Goal: Task Accomplishment & Management: Use online tool/utility

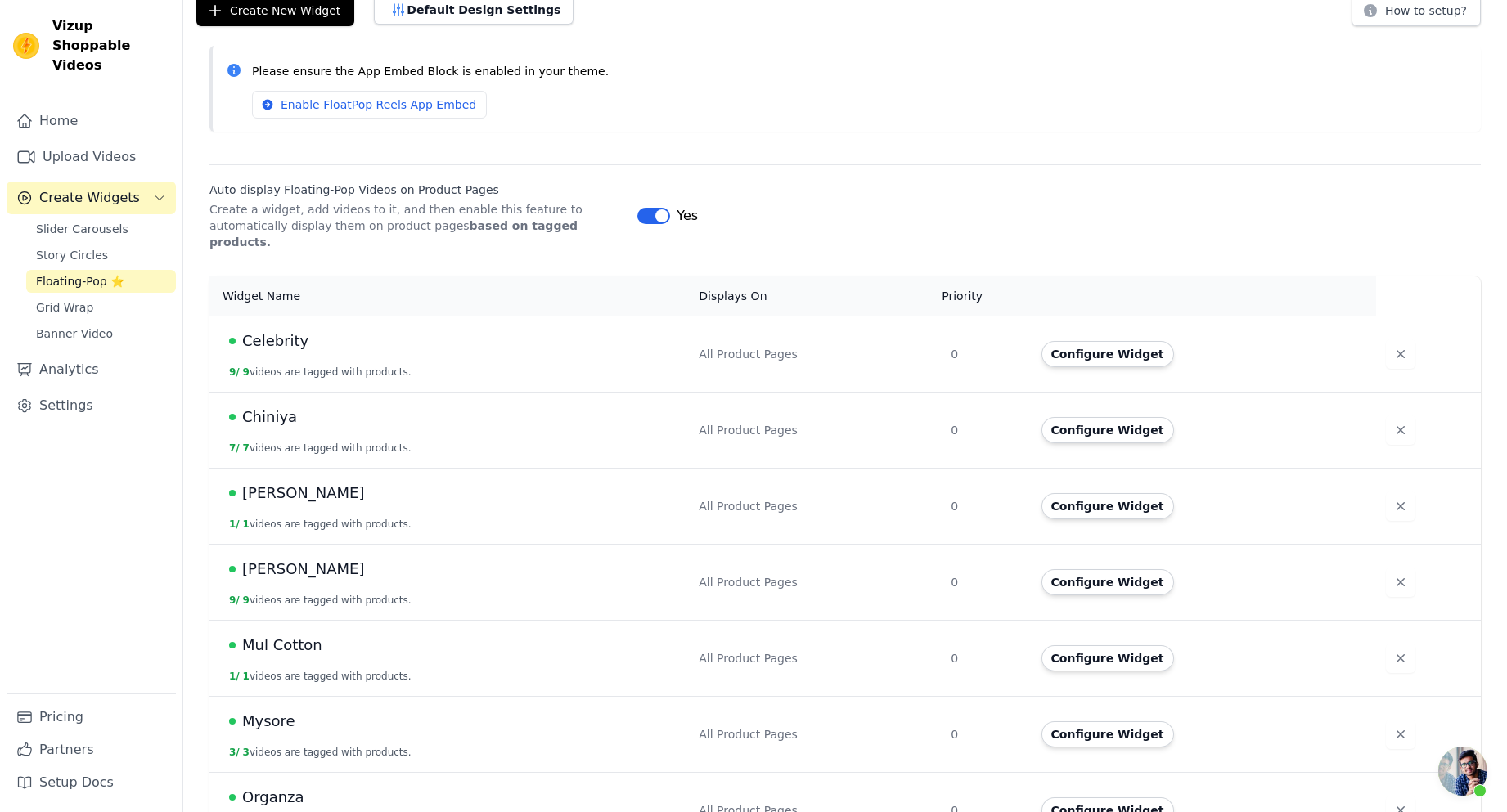
scroll to position [163, 0]
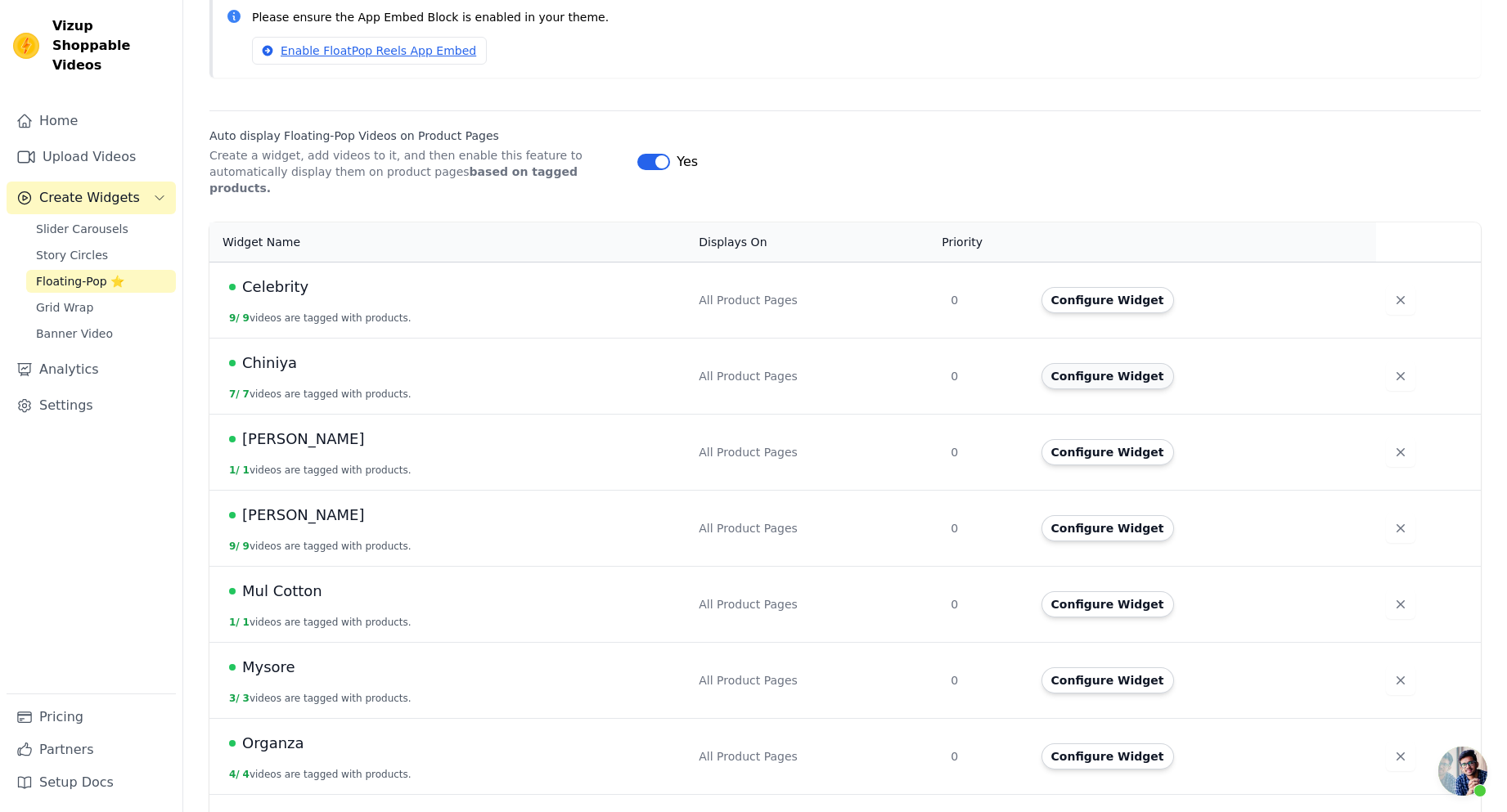
click at [1087, 363] on button "Configure Widget" at bounding box center [1107, 376] width 133 height 26
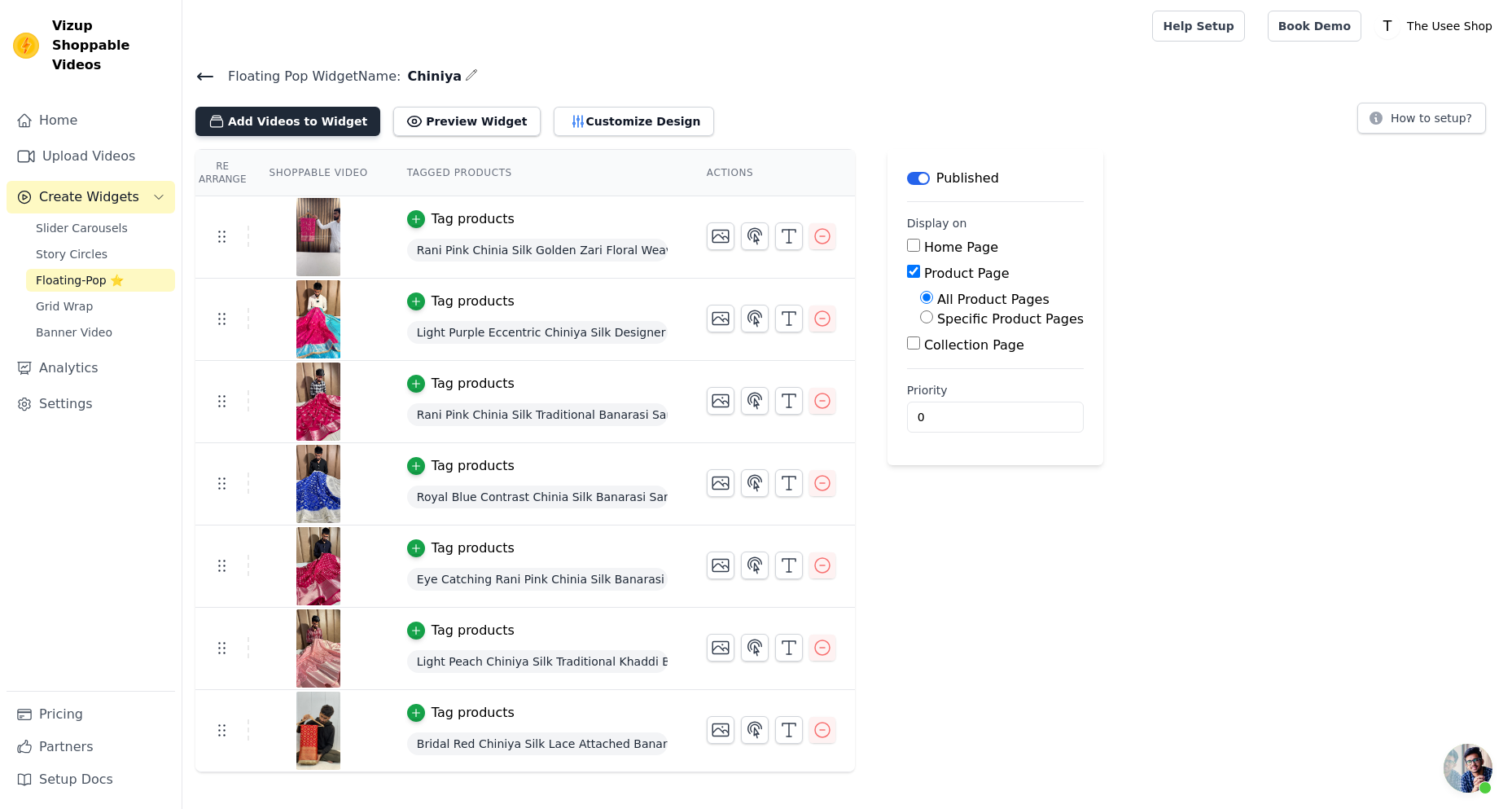
click at [269, 120] on button "Add Videos to Widget" at bounding box center [287, 122] width 185 height 30
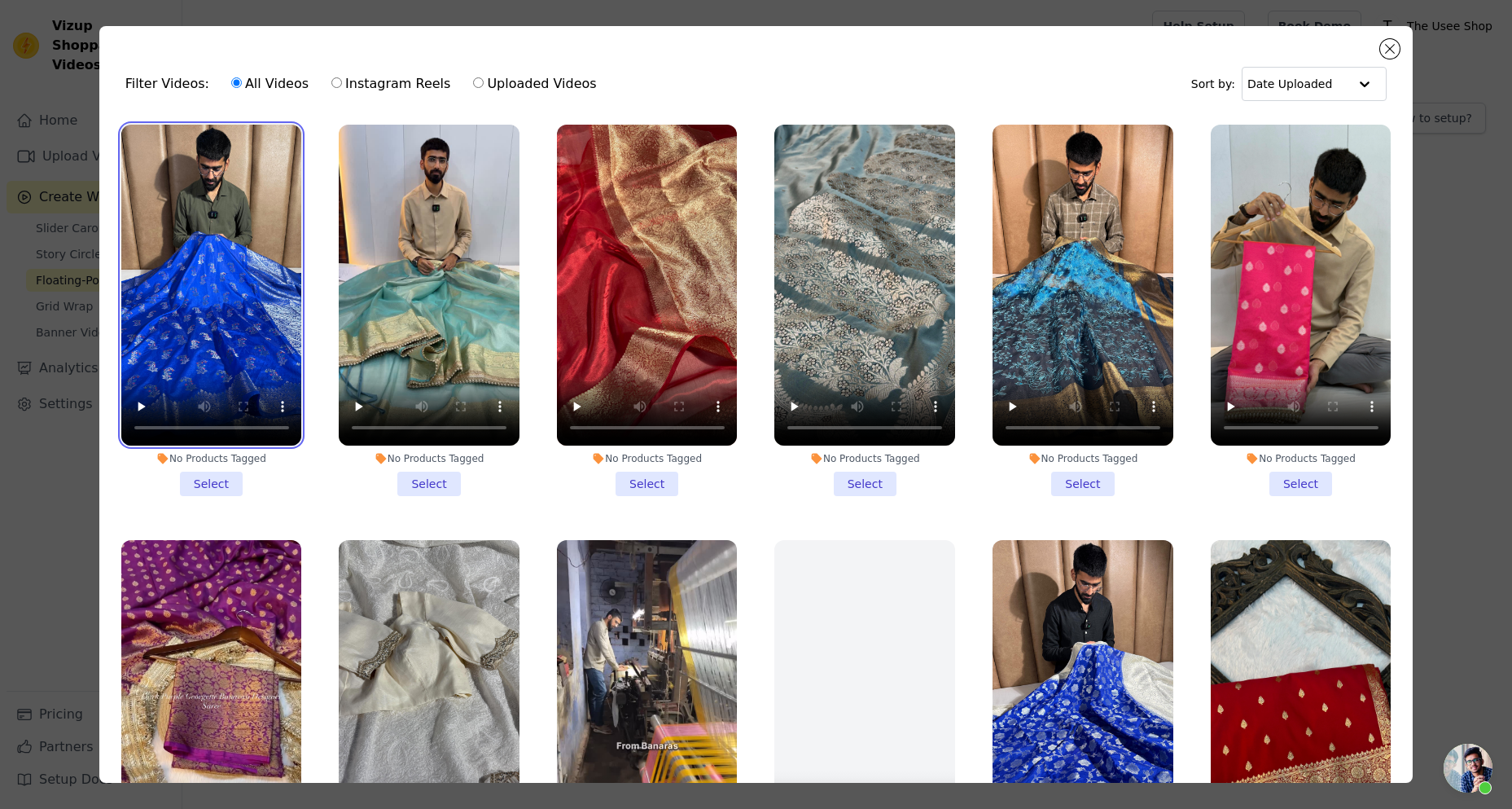
click at [253, 368] on video at bounding box center [212, 285] width 181 height 321
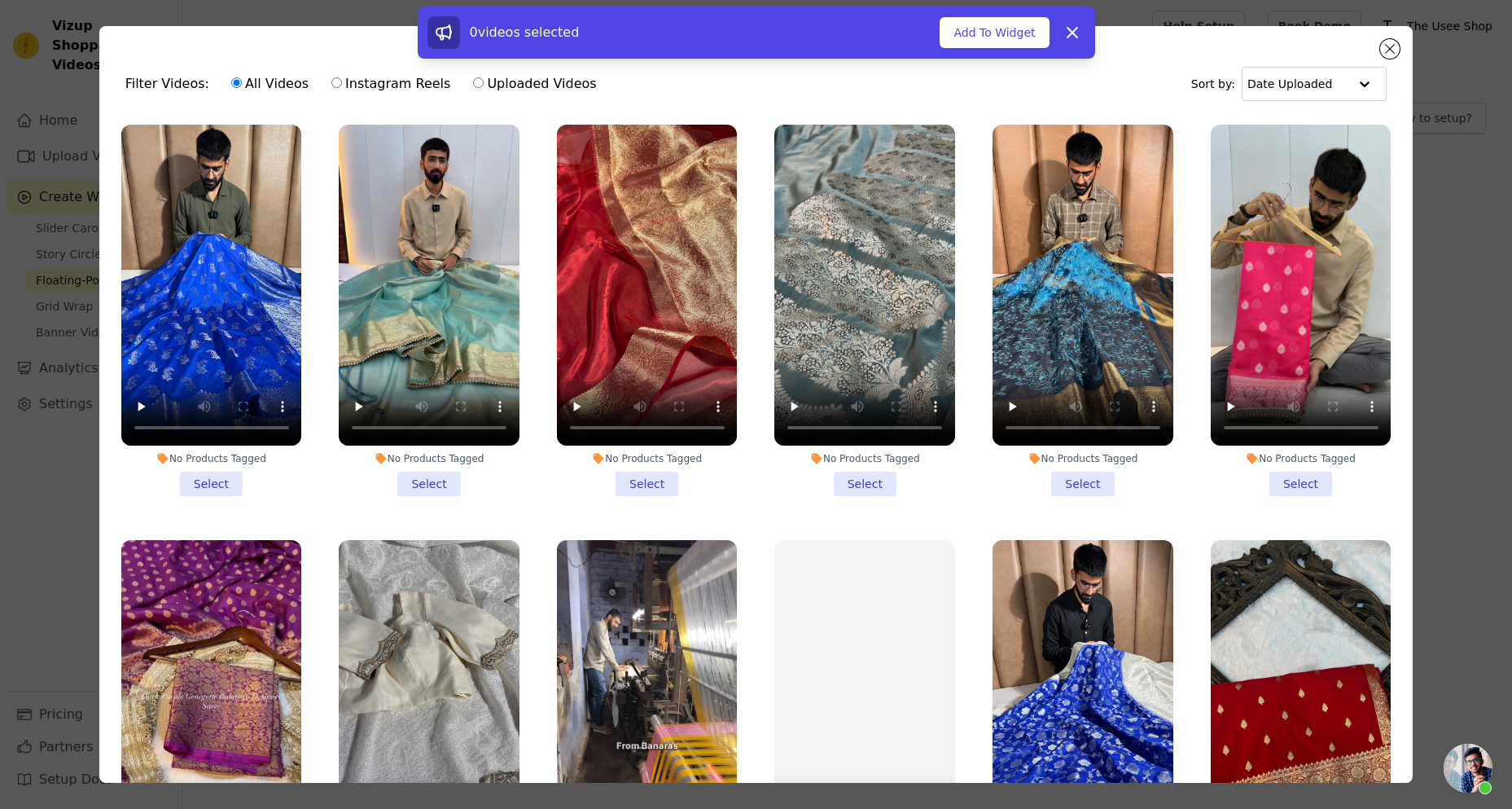
click at [234, 471] on li "No Products Tagged Select" at bounding box center [212, 311] width 181 height 372
click at [0, 0] on input "No Products Tagged Select" at bounding box center [0, 0] width 0 height 0
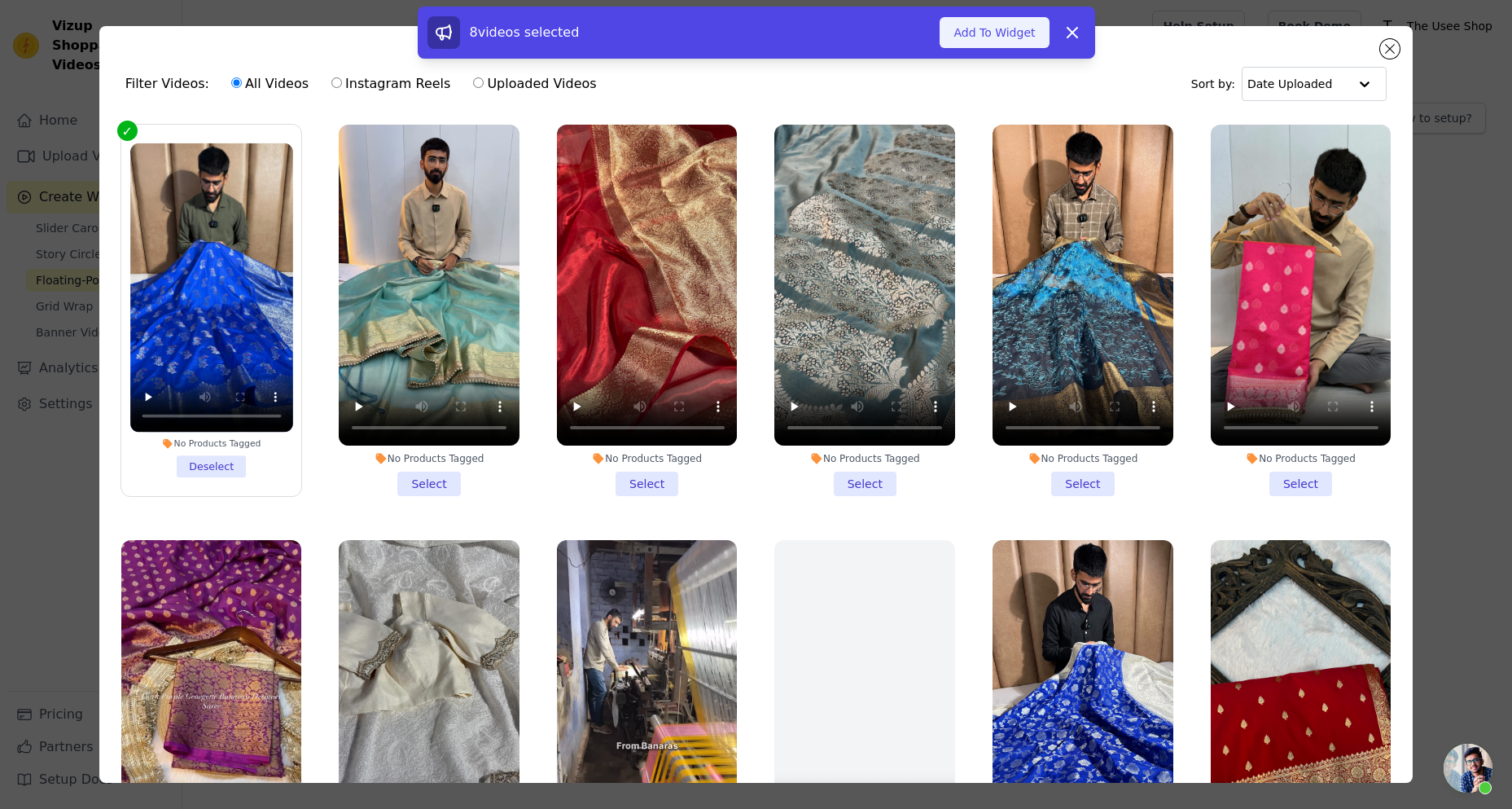
click at [986, 45] on button "Add To Widget" at bounding box center [993, 32] width 109 height 31
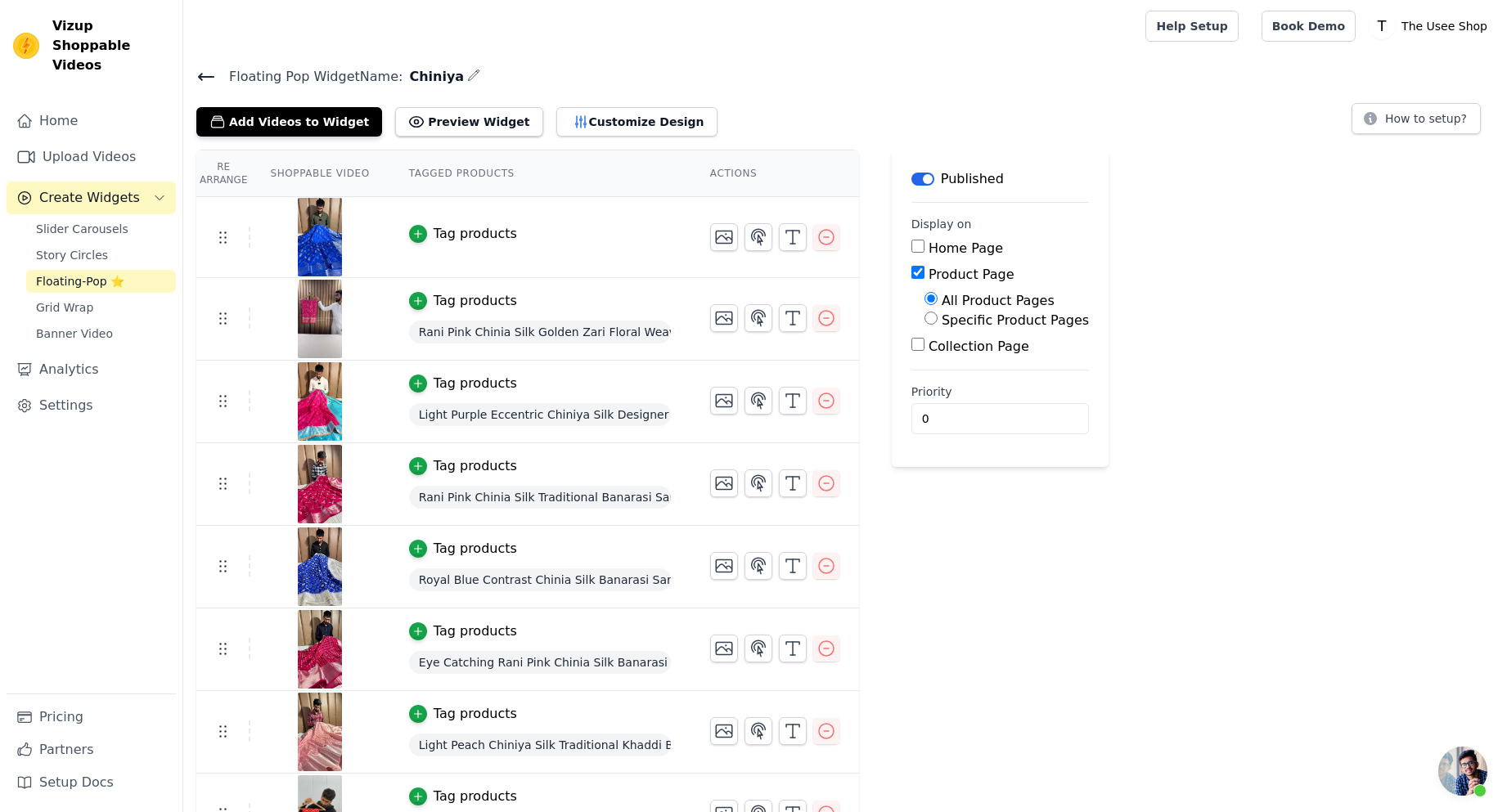
click at [460, 229] on div "Tag products" at bounding box center [474, 233] width 83 height 20
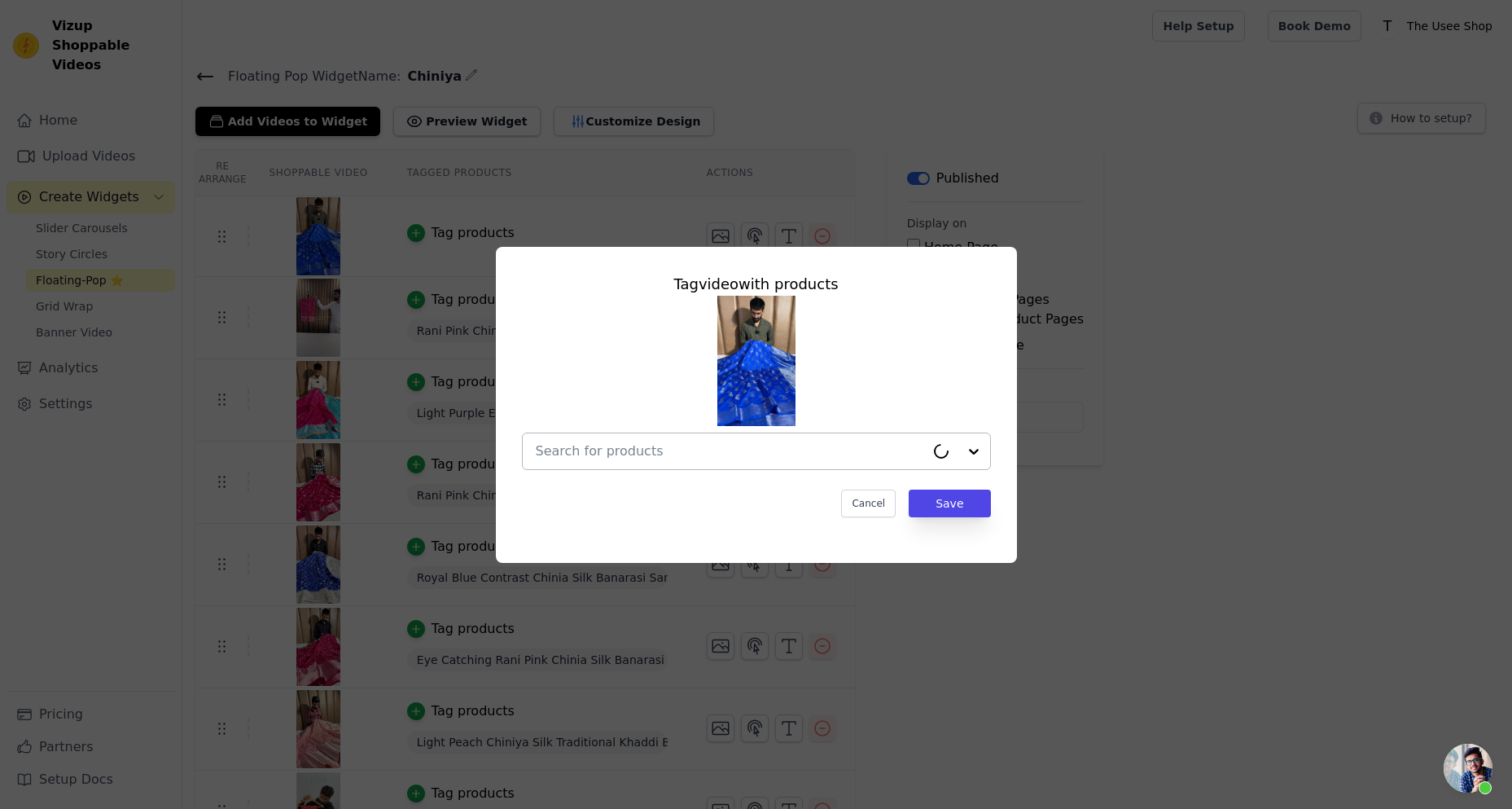
click at [643, 458] on input "text" at bounding box center [730, 451] width 389 height 20
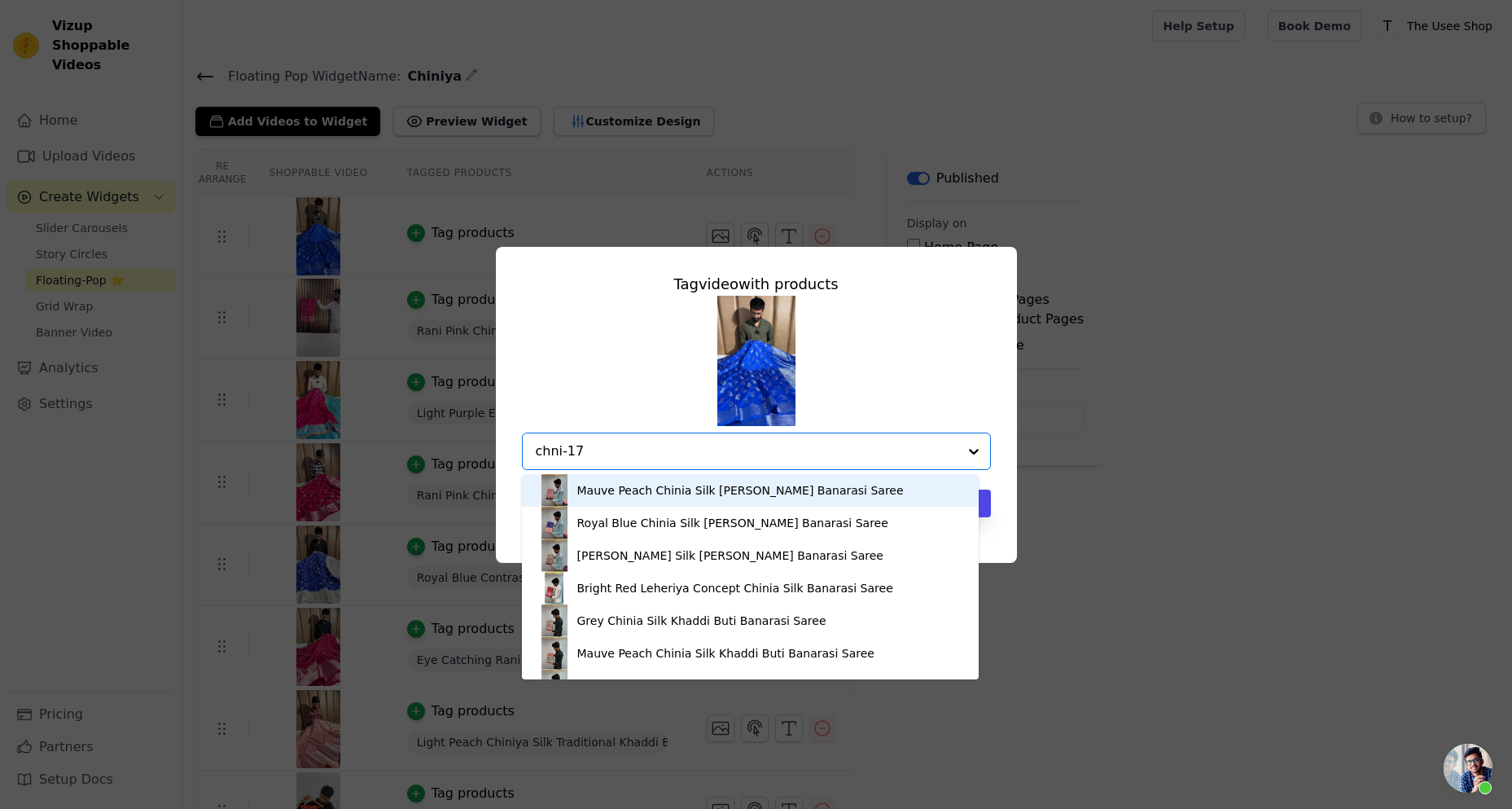
type input "chni-176"
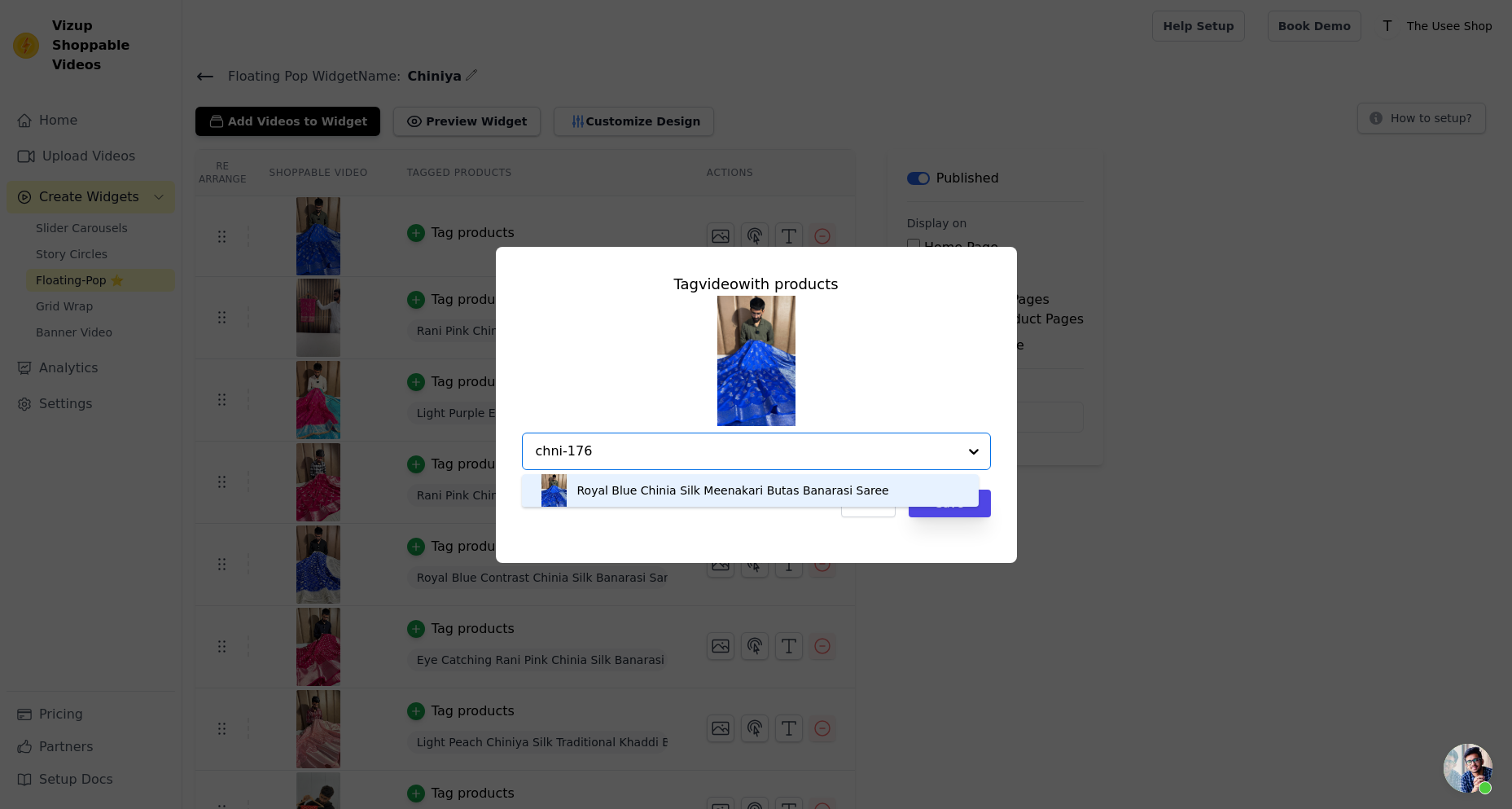
click at [628, 491] on div "Royal Blue Chinia Silk Meenakari Butas Banarasi Saree" at bounding box center [733, 491] width 312 height 17
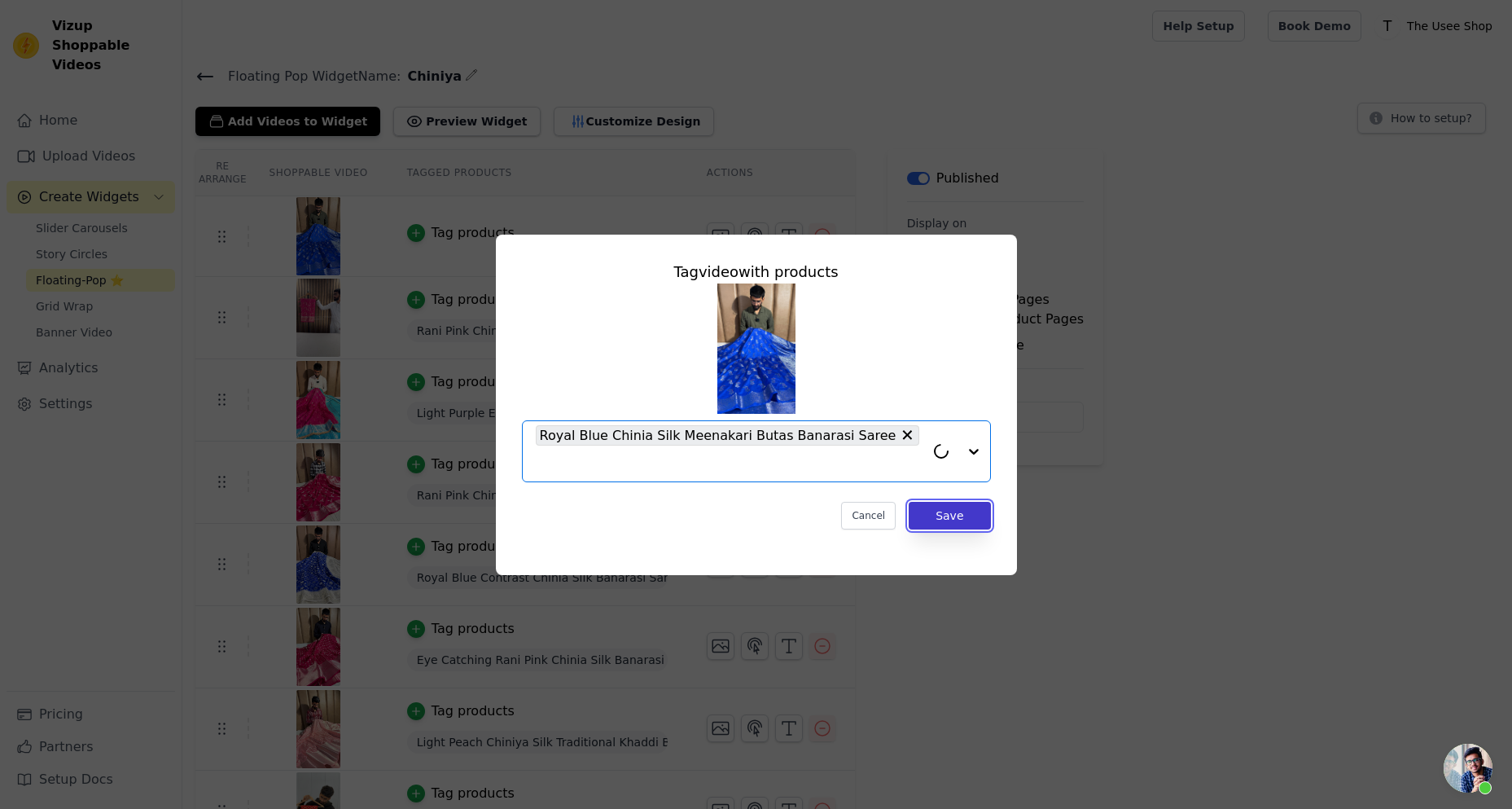
click at [955, 504] on button "Save" at bounding box center [950, 516] width 82 height 28
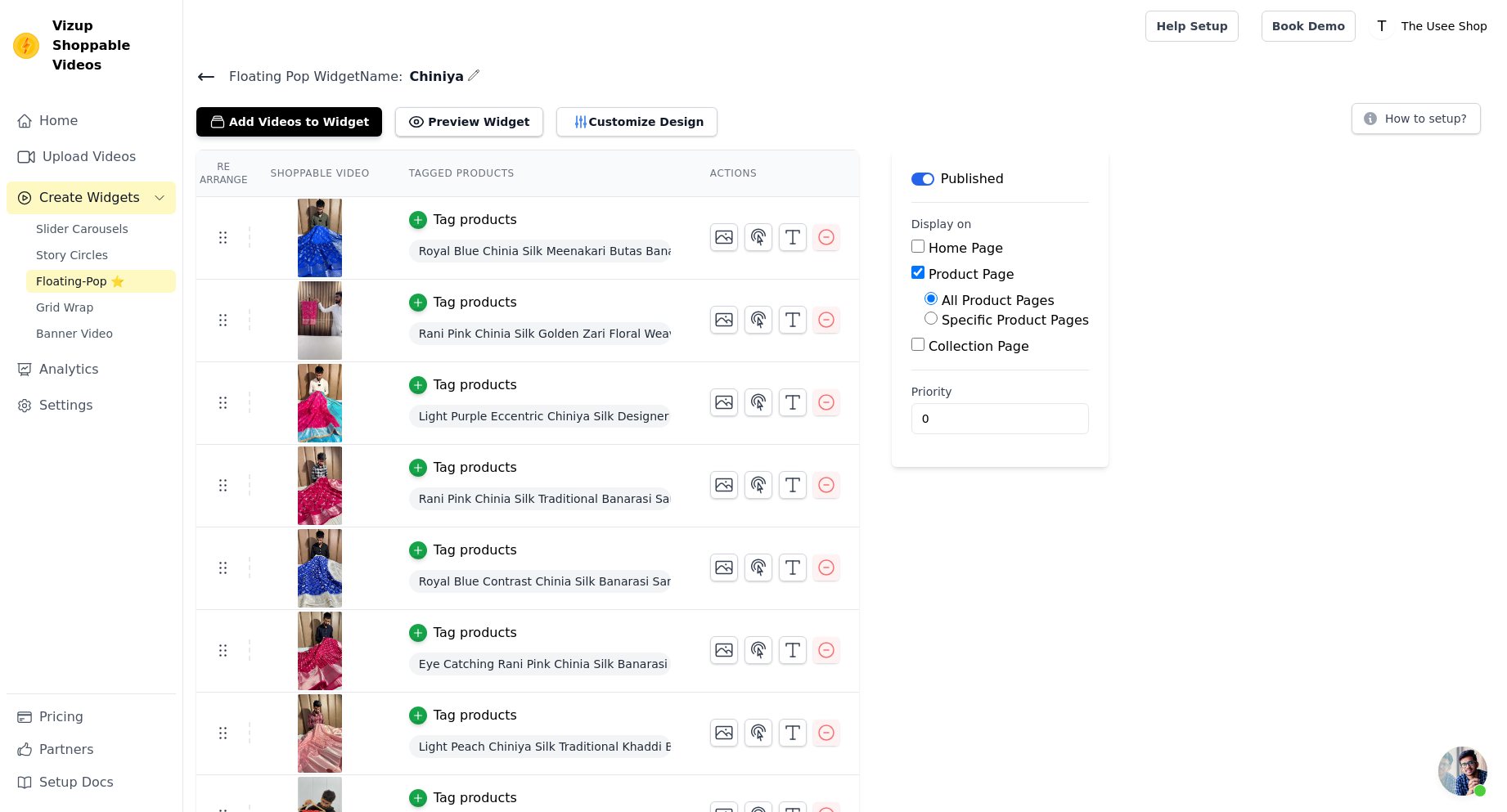
click at [210, 78] on icon at bounding box center [205, 77] width 20 height 20
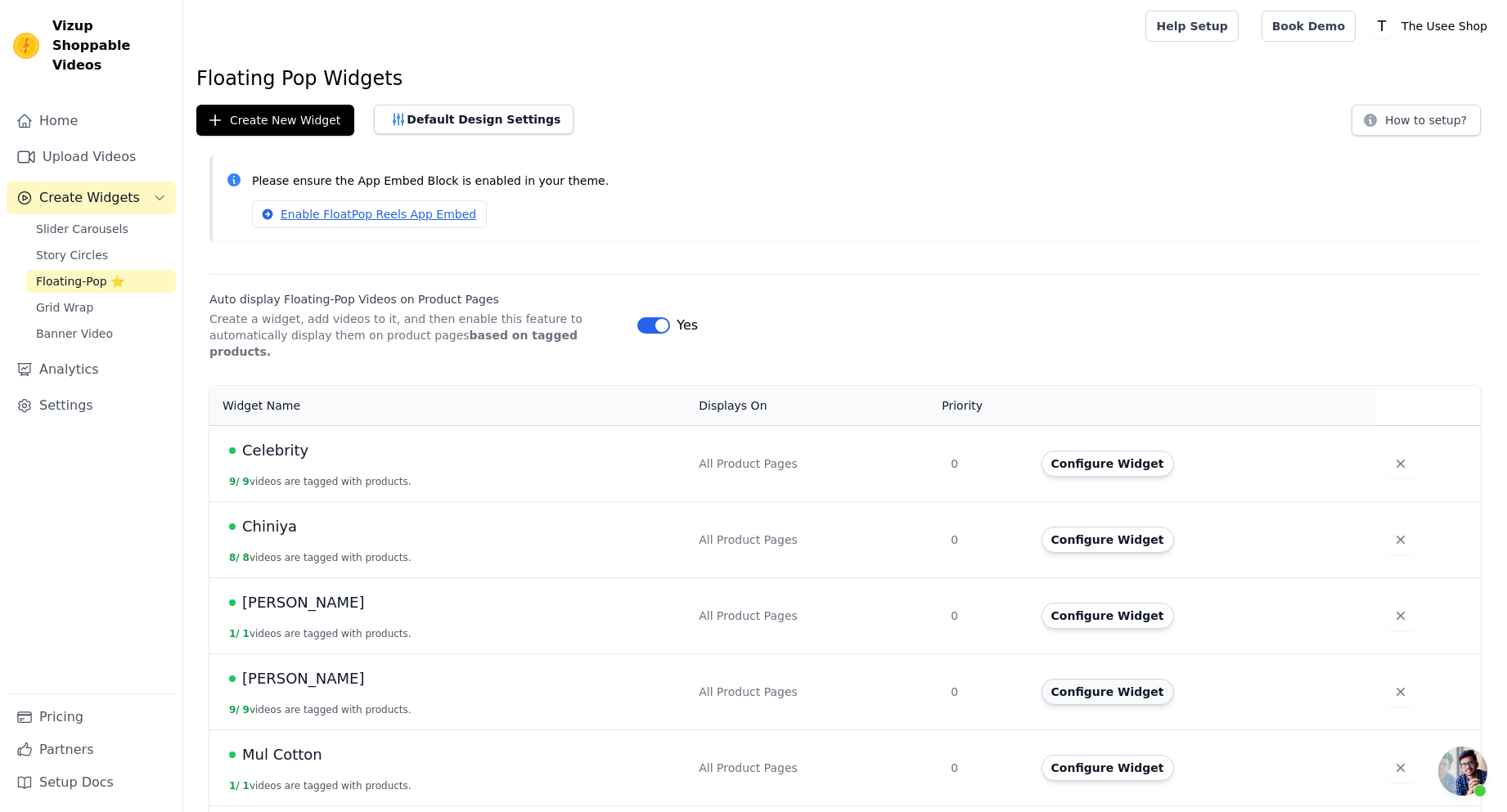
click at [1090, 679] on button "Configure Widget" at bounding box center [1107, 692] width 133 height 26
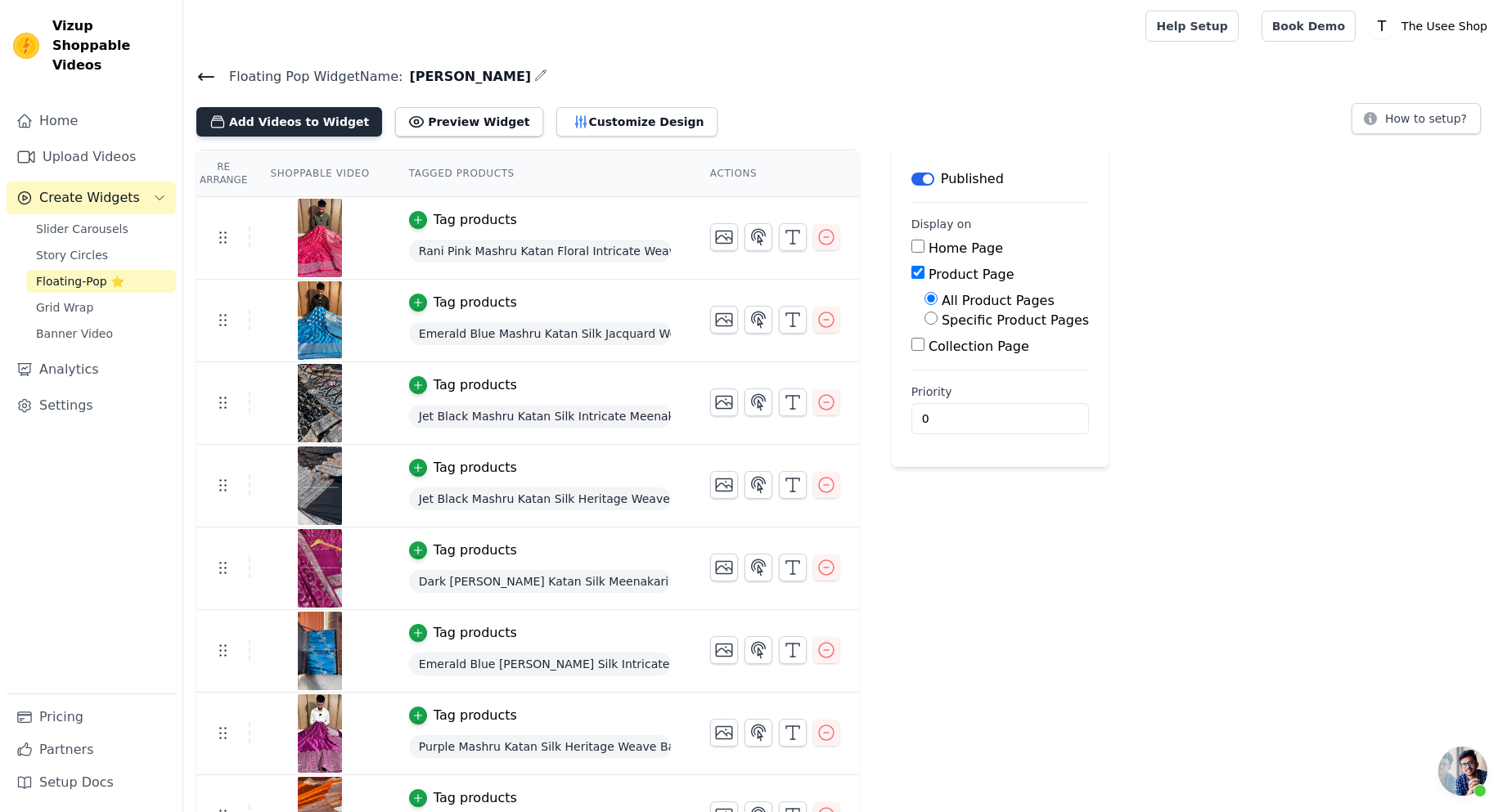
click at [327, 125] on button "Add Videos to Widget" at bounding box center [289, 122] width 186 height 30
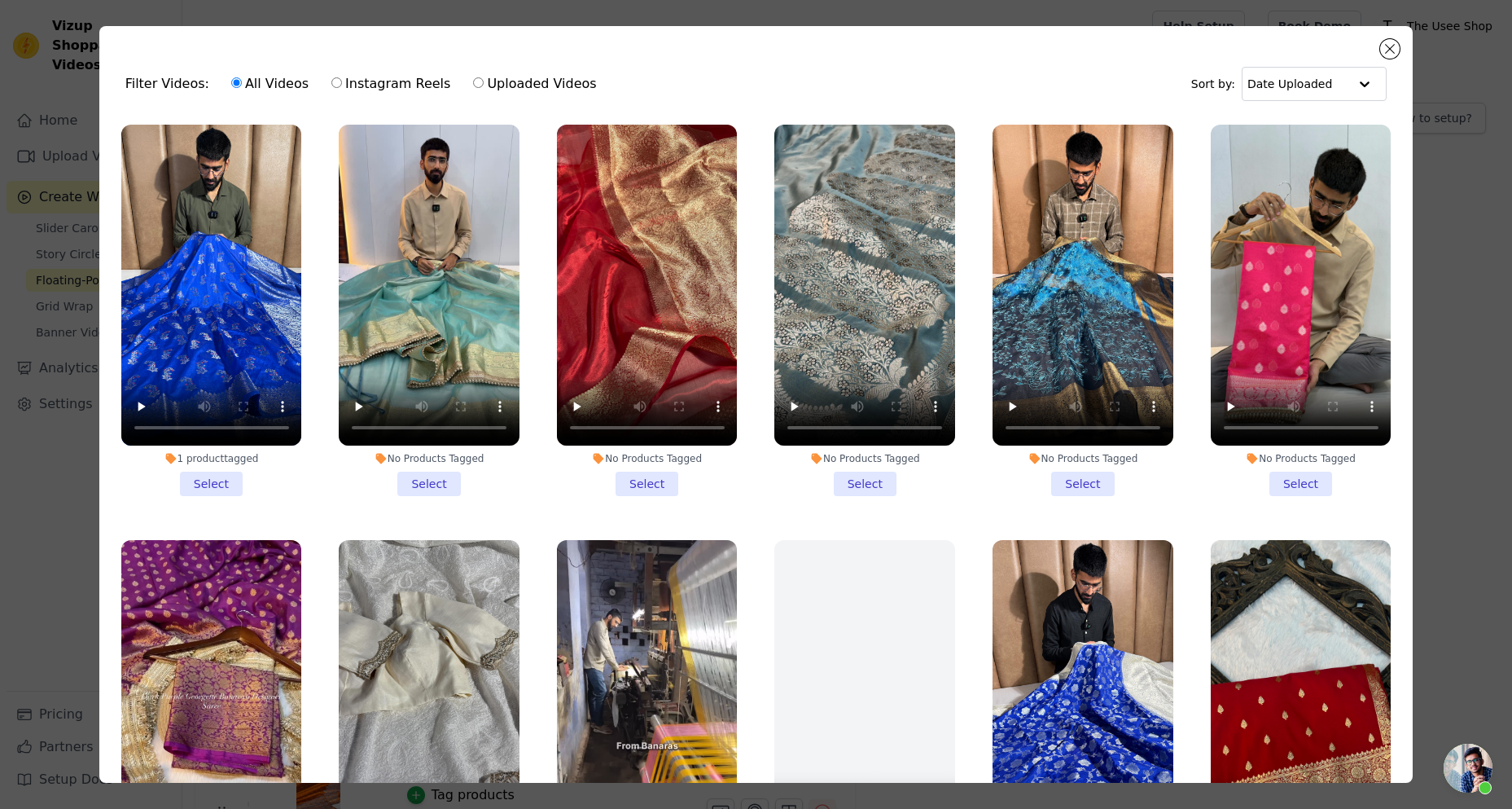
click at [869, 466] on li "No Products Tagged Select" at bounding box center [864, 311] width 181 height 372
click at [0, 0] on input "No Products Tagged Select" at bounding box center [0, 0] width 0 height 0
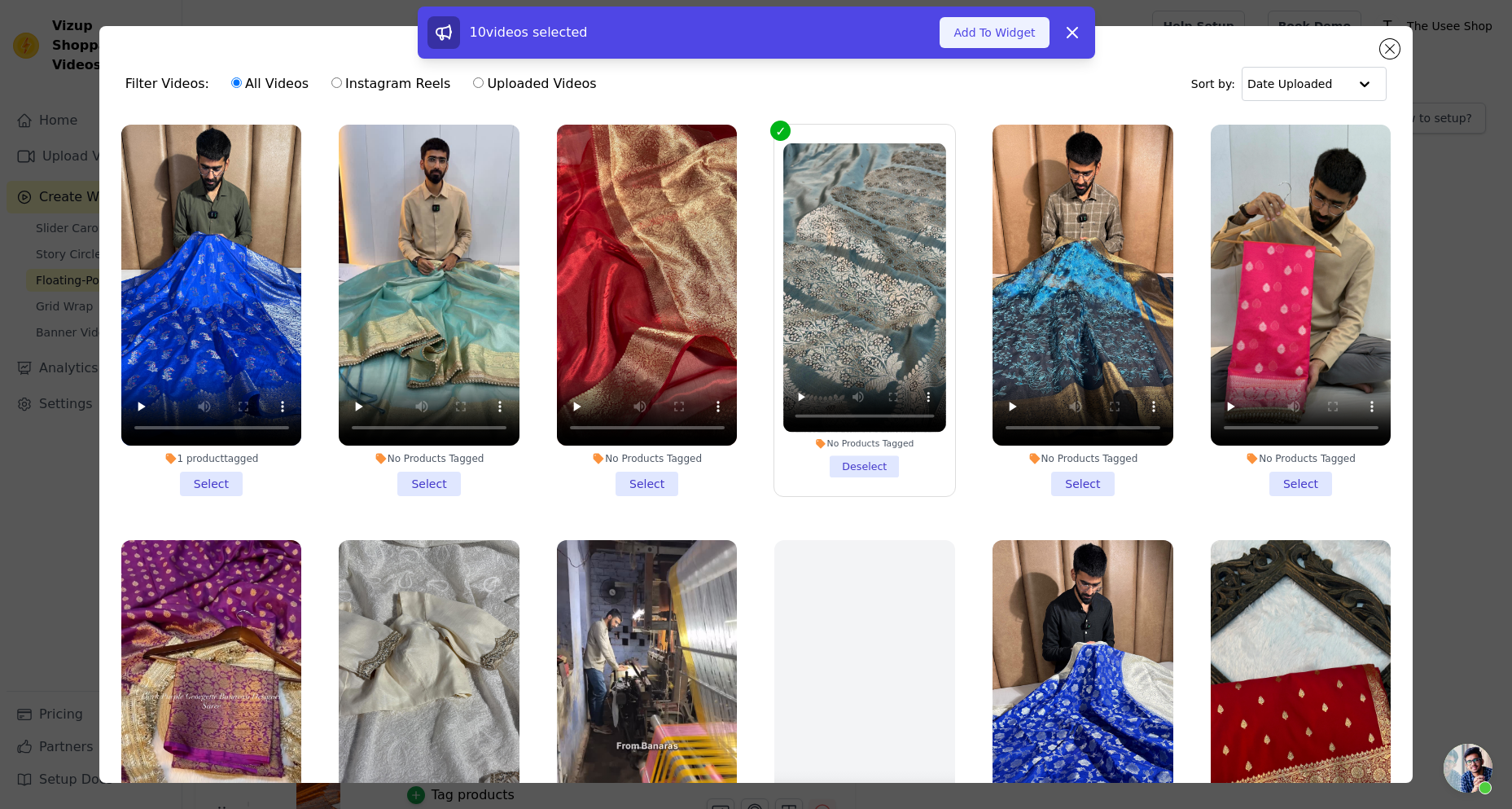
click at [997, 36] on button "Add To Widget" at bounding box center [993, 32] width 109 height 31
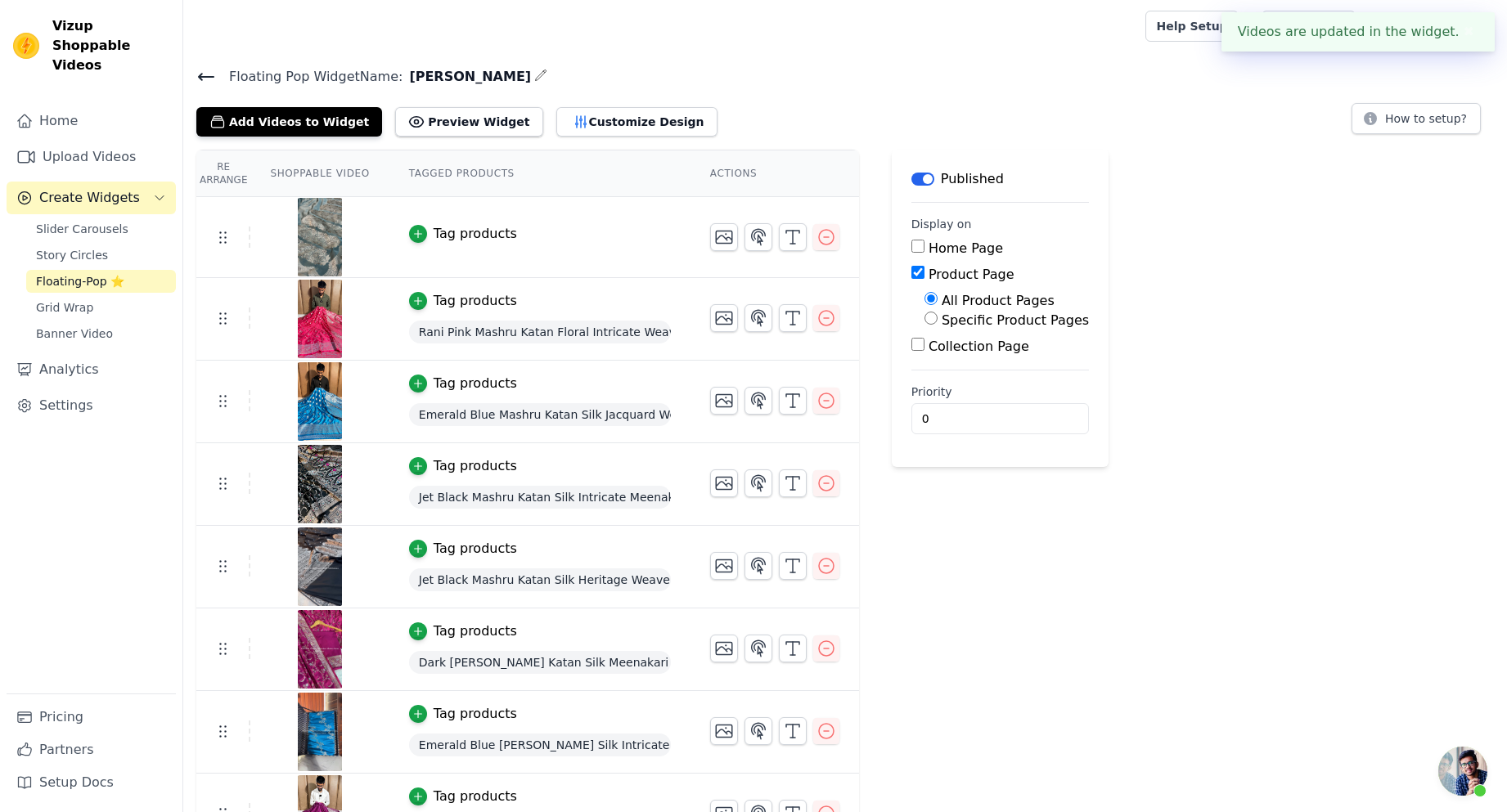
click at [443, 235] on div "Tag products" at bounding box center [474, 233] width 83 height 20
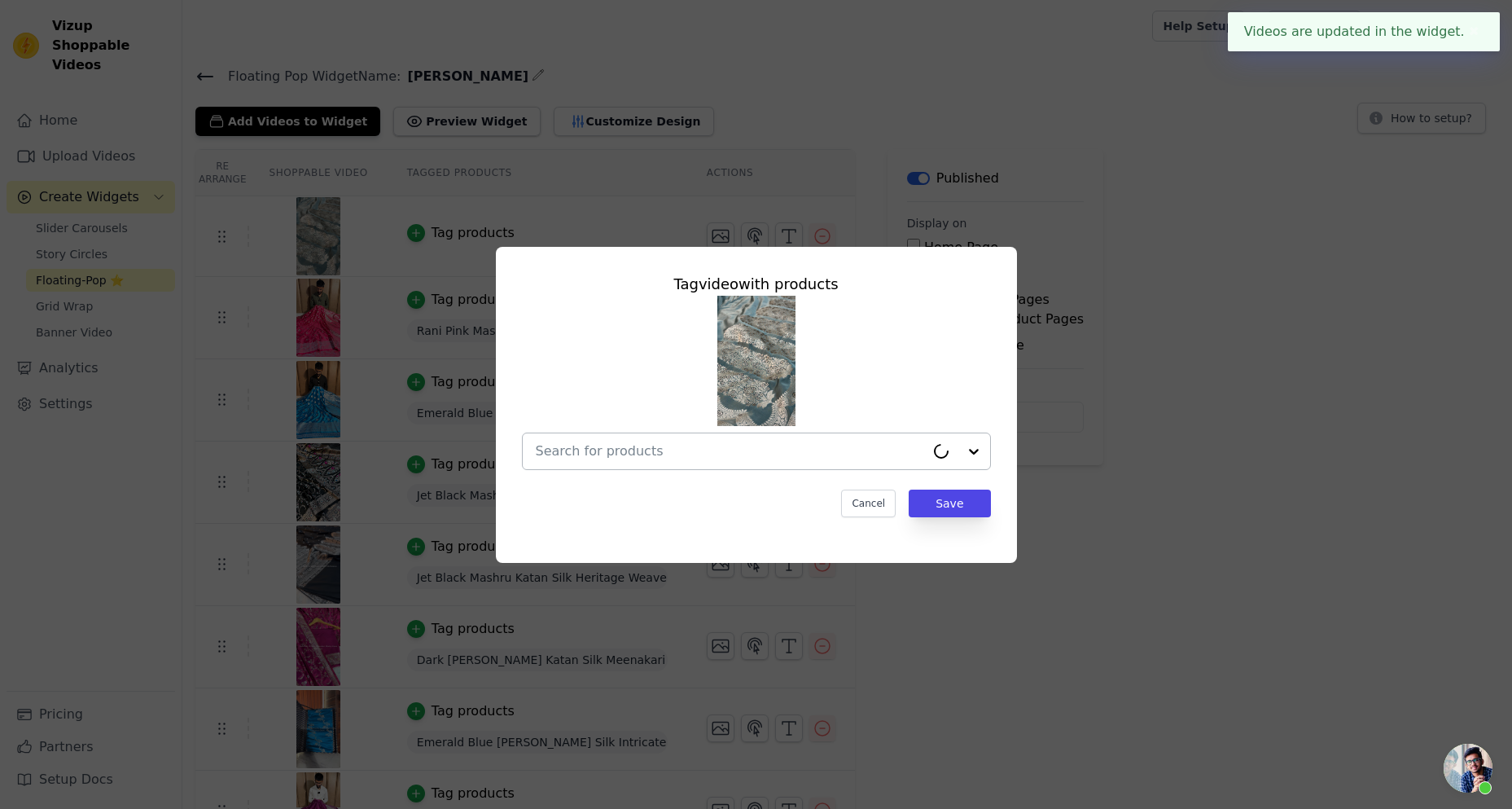
click at [744, 443] on input "text" at bounding box center [730, 451] width 389 height 20
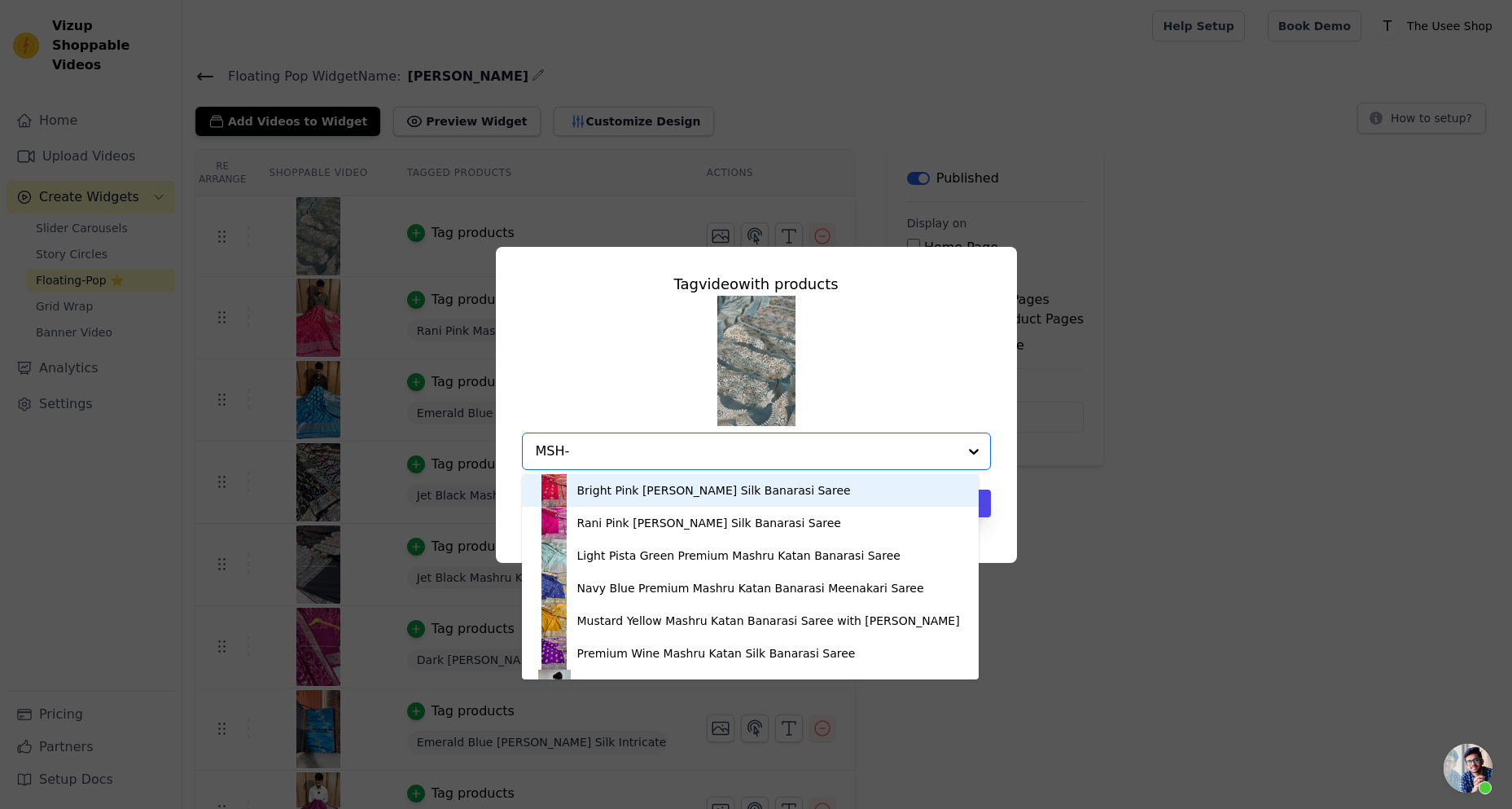
type input "MSH-"
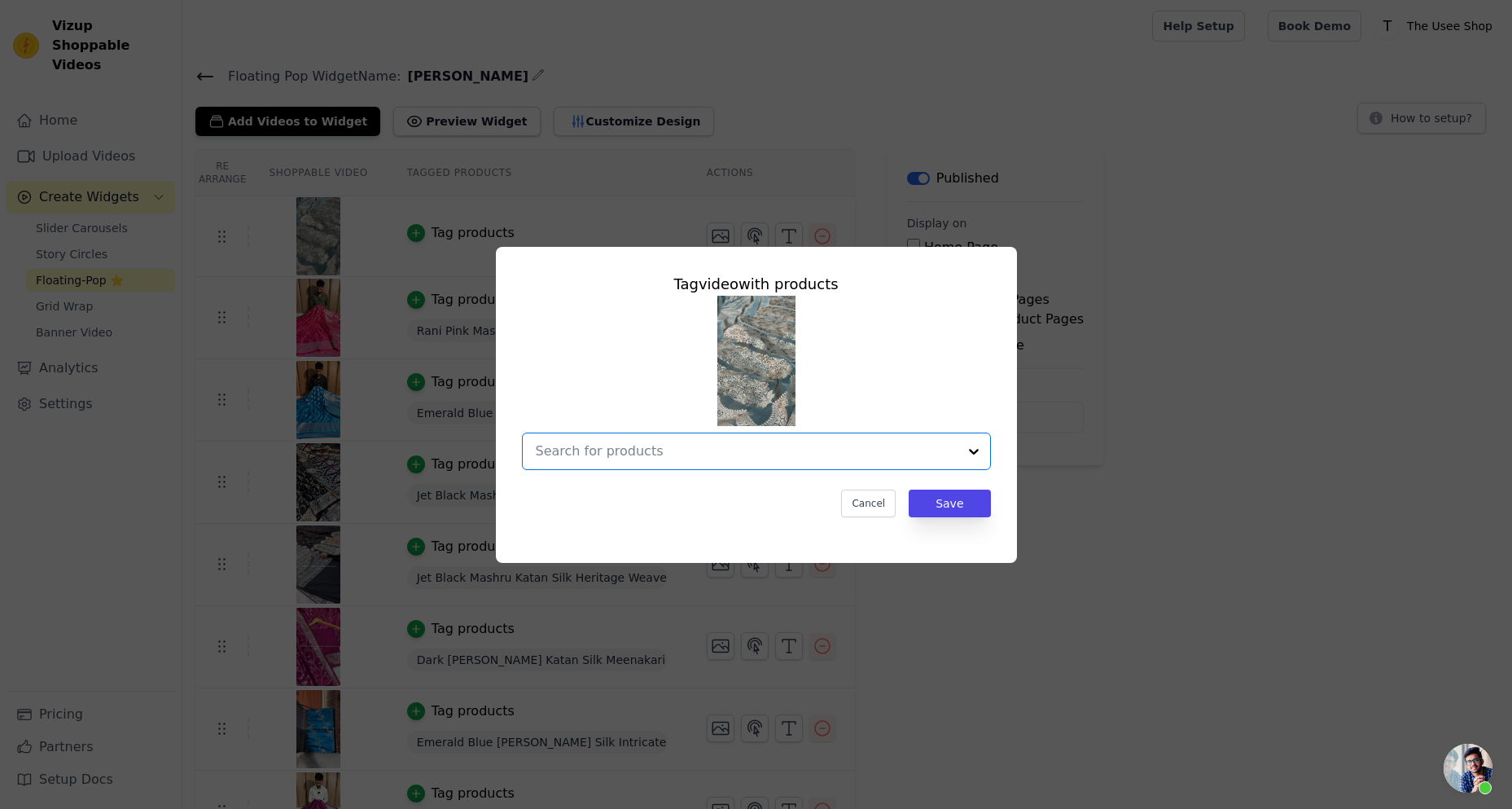
click at [634, 456] on input "text" at bounding box center [747, 451] width 422 height 20
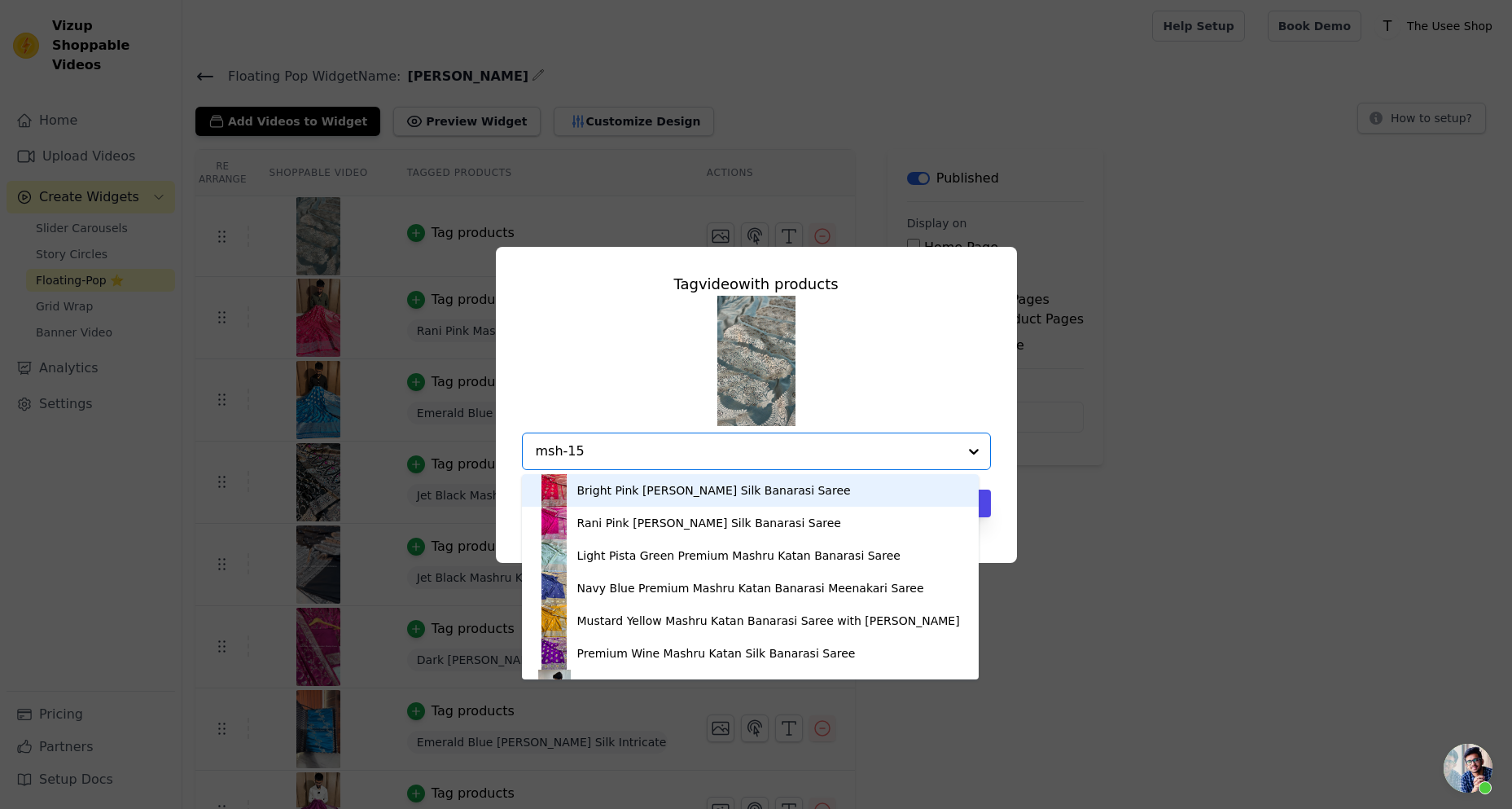
type input "msh-159"
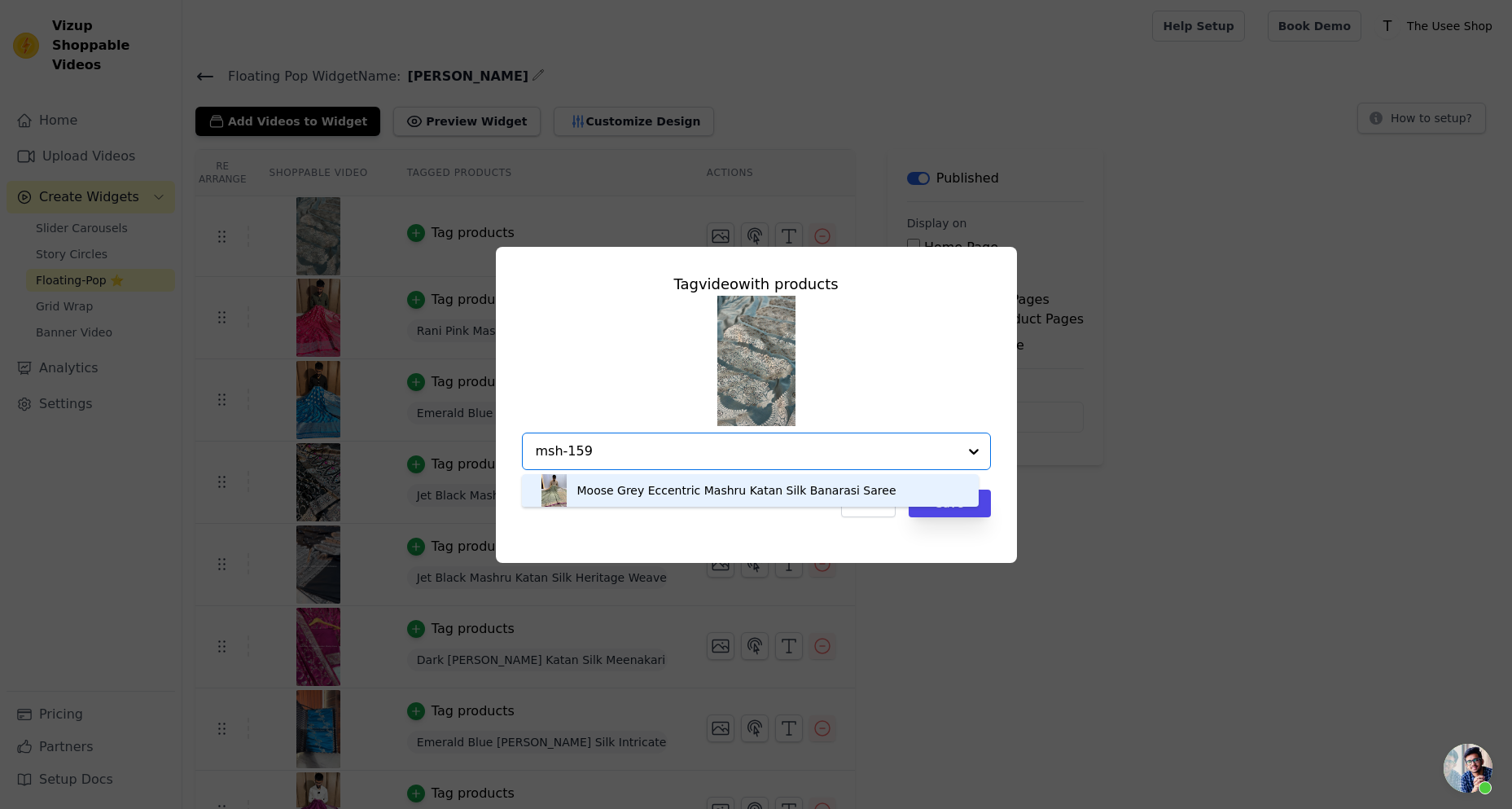
click at [648, 491] on div "Moose Grey Eccentric Mashru Katan Silk Banarasi Saree" at bounding box center [736, 491] width 319 height 17
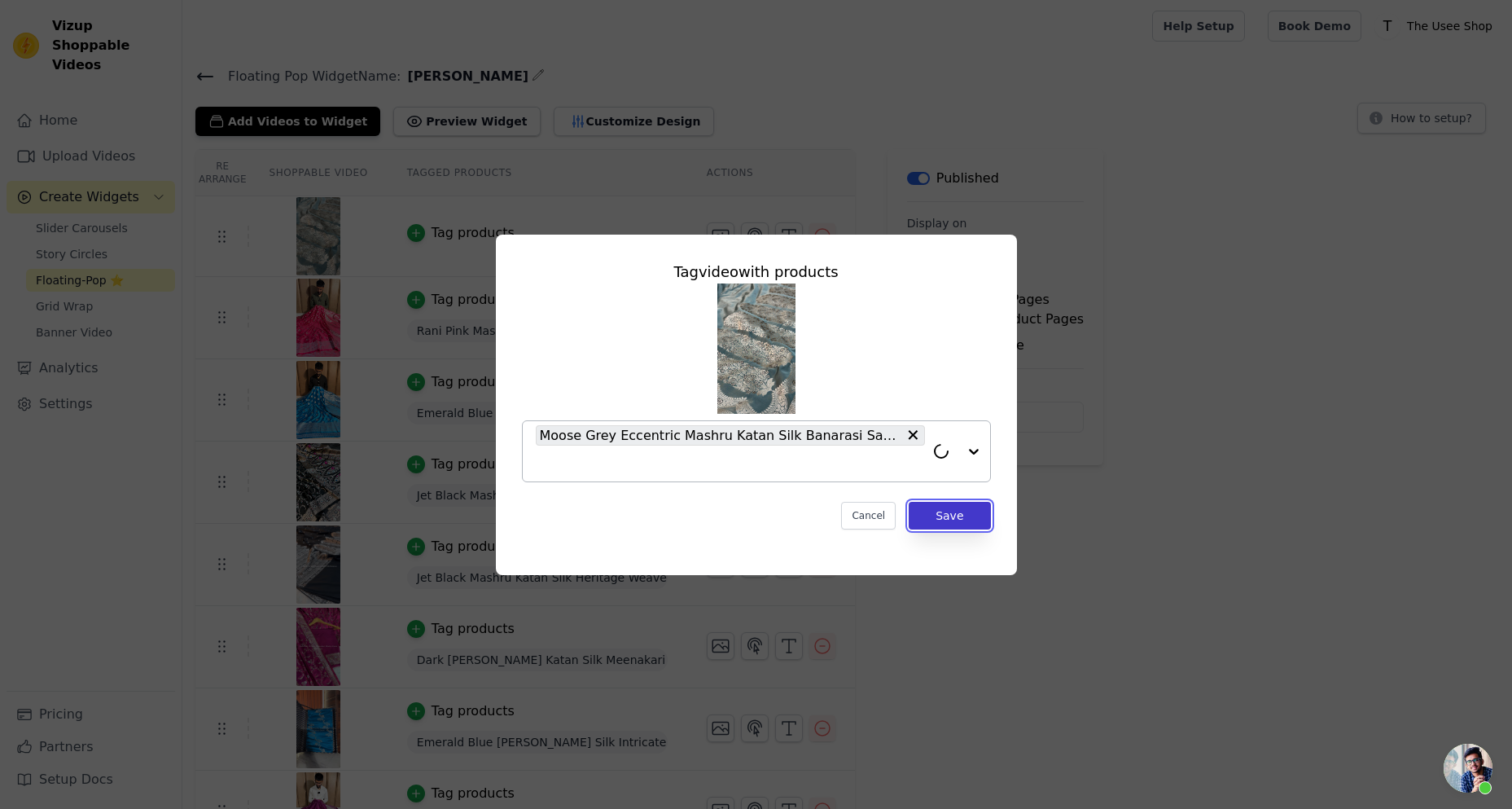
click at [935, 504] on button "Save" at bounding box center [950, 516] width 82 height 28
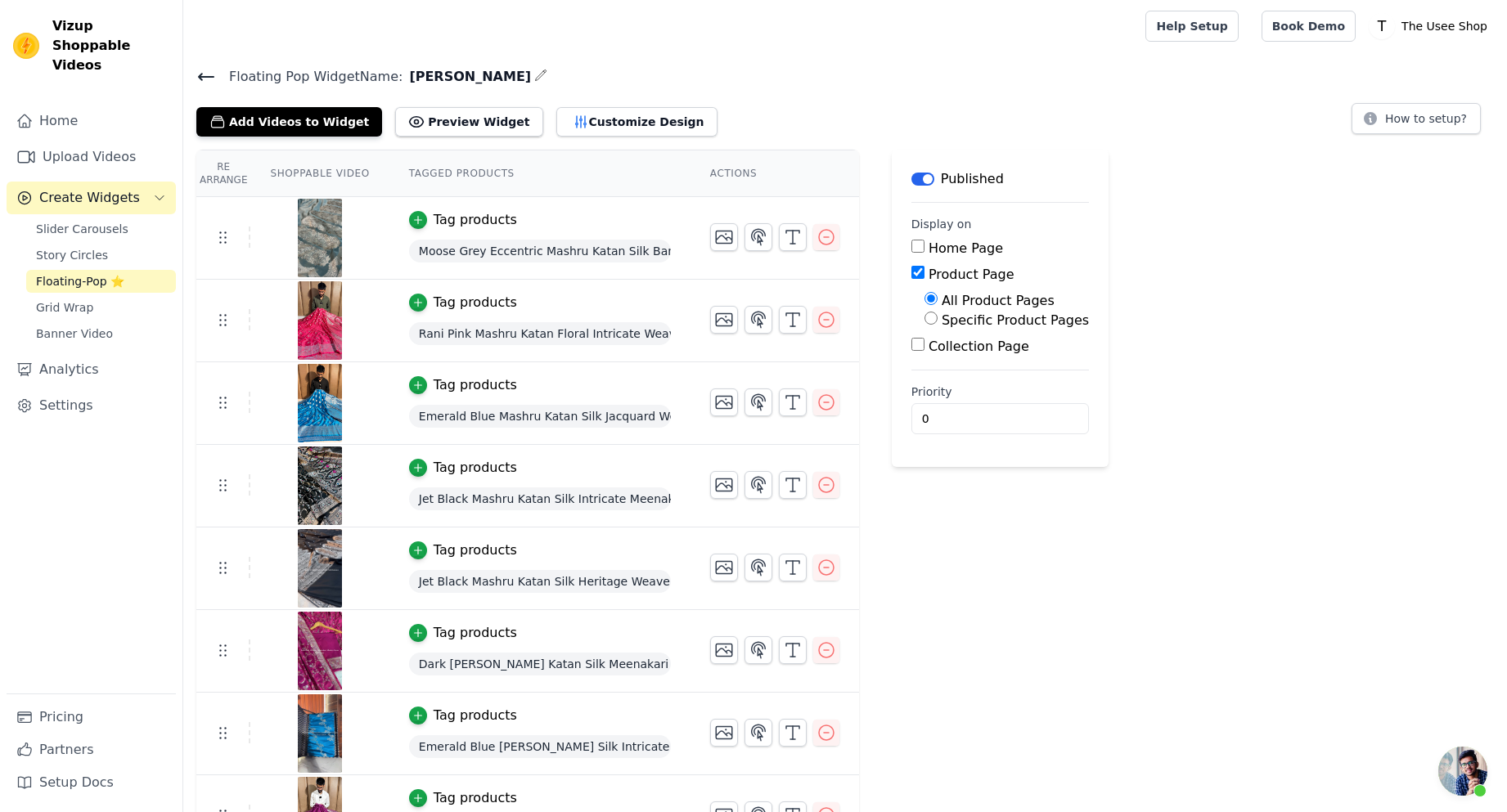
click at [205, 73] on icon at bounding box center [205, 77] width 20 height 20
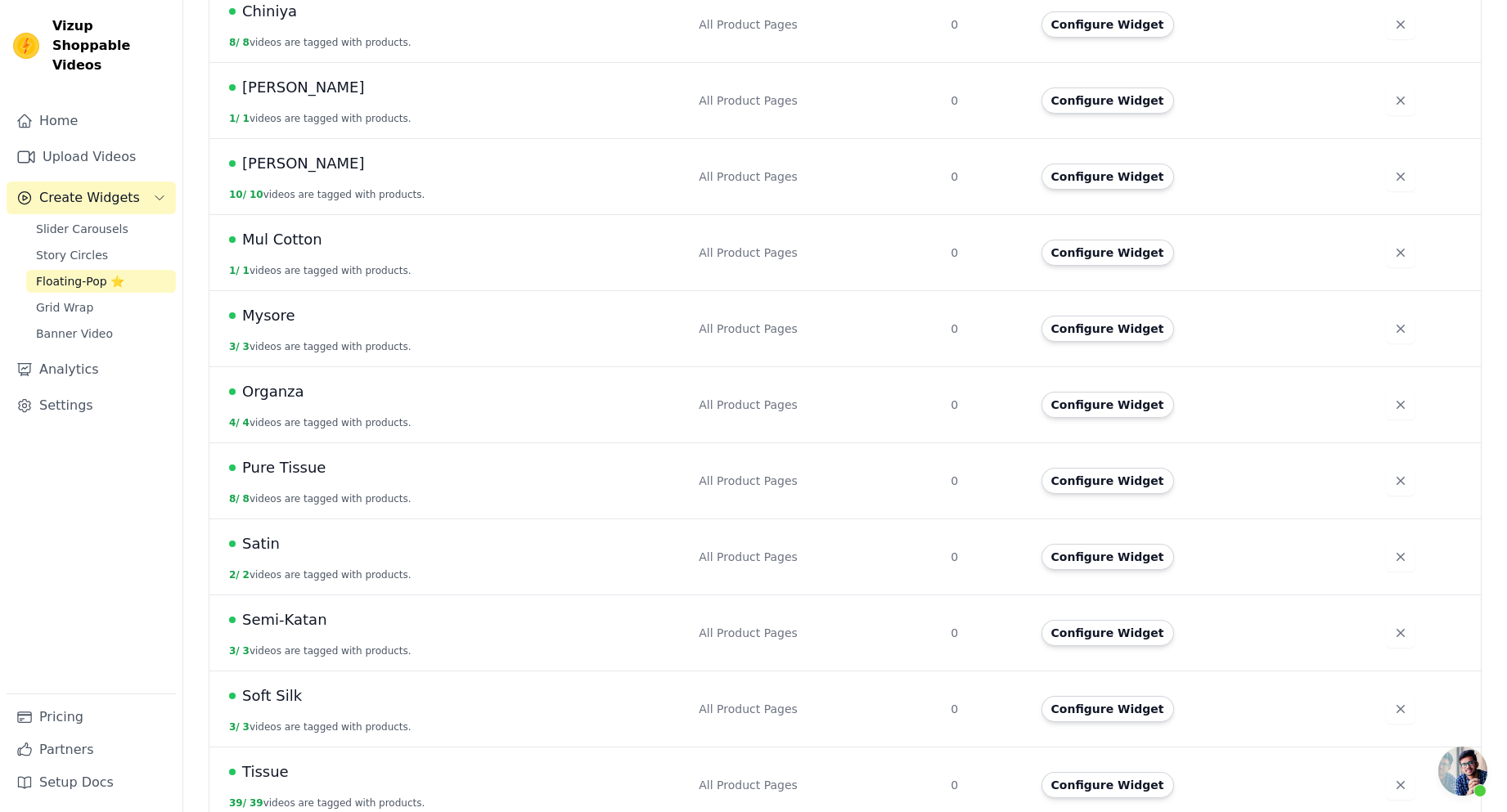
scroll to position [516, 0]
click at [1134, 776] on button "Configure Widget" at bounding box center [1107, 784] width 133 height 26
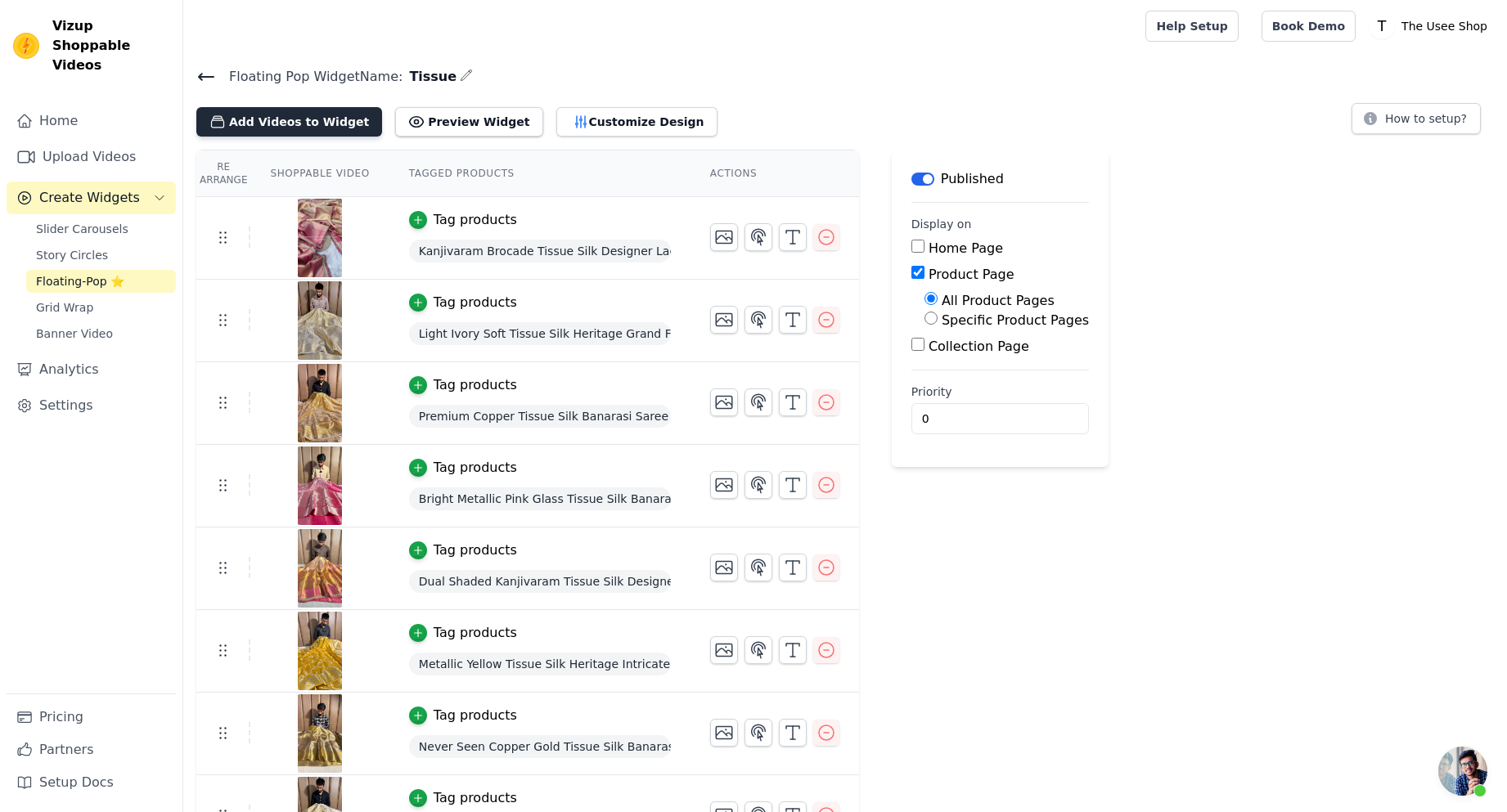
click at [265, 115] on button "Add Videos to Widget" at bounding box center [289, 122] width 186 height 30
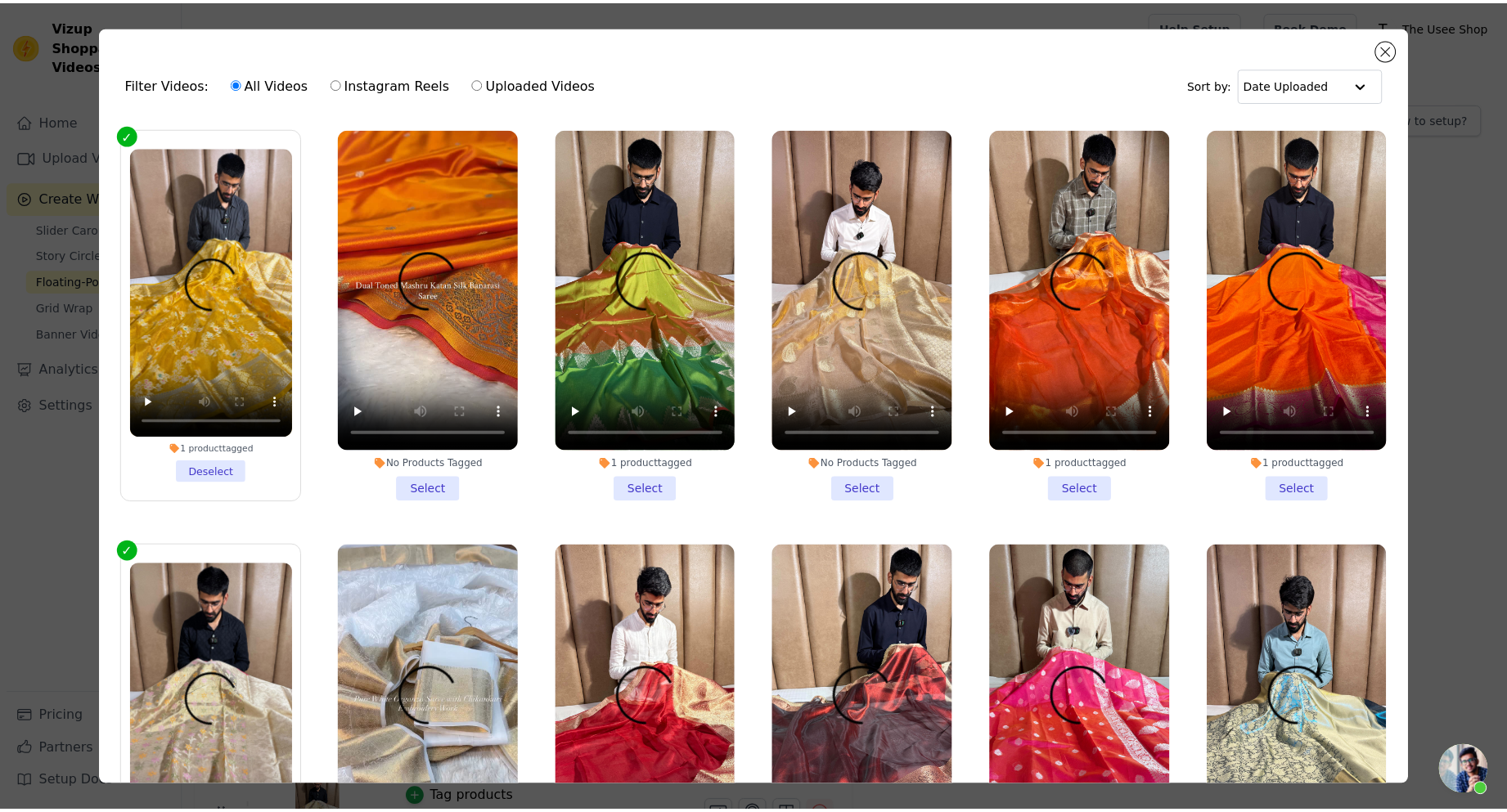
scroll to position [5071, 0]
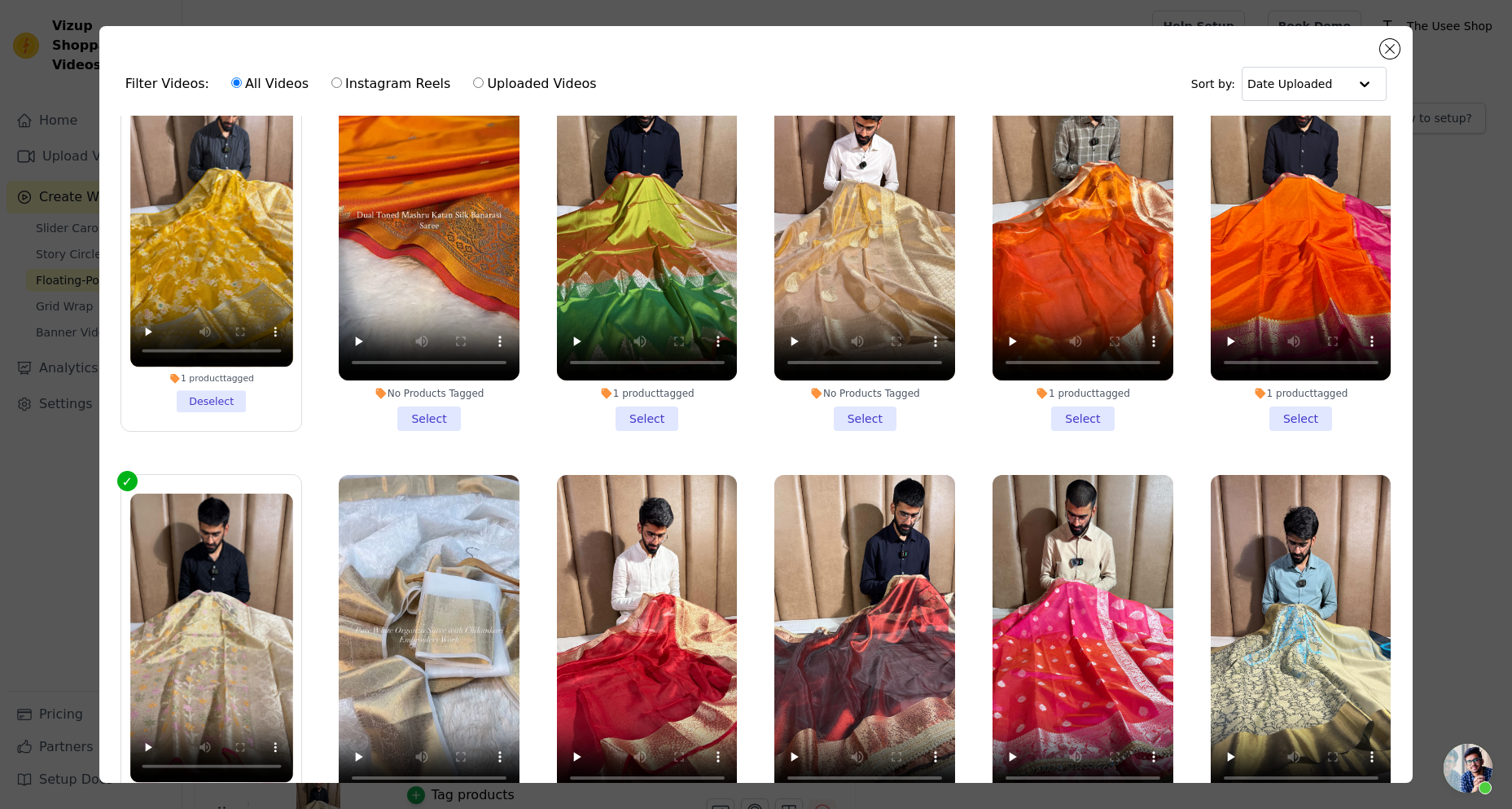
click at [843, 325] on li "No Products Tagged Select" at bounding box center [864, 245] width 181 height 372
click at [0, 0] on input "No Products Tagged Select" at bounding box center [0, 0] width 0 height 0
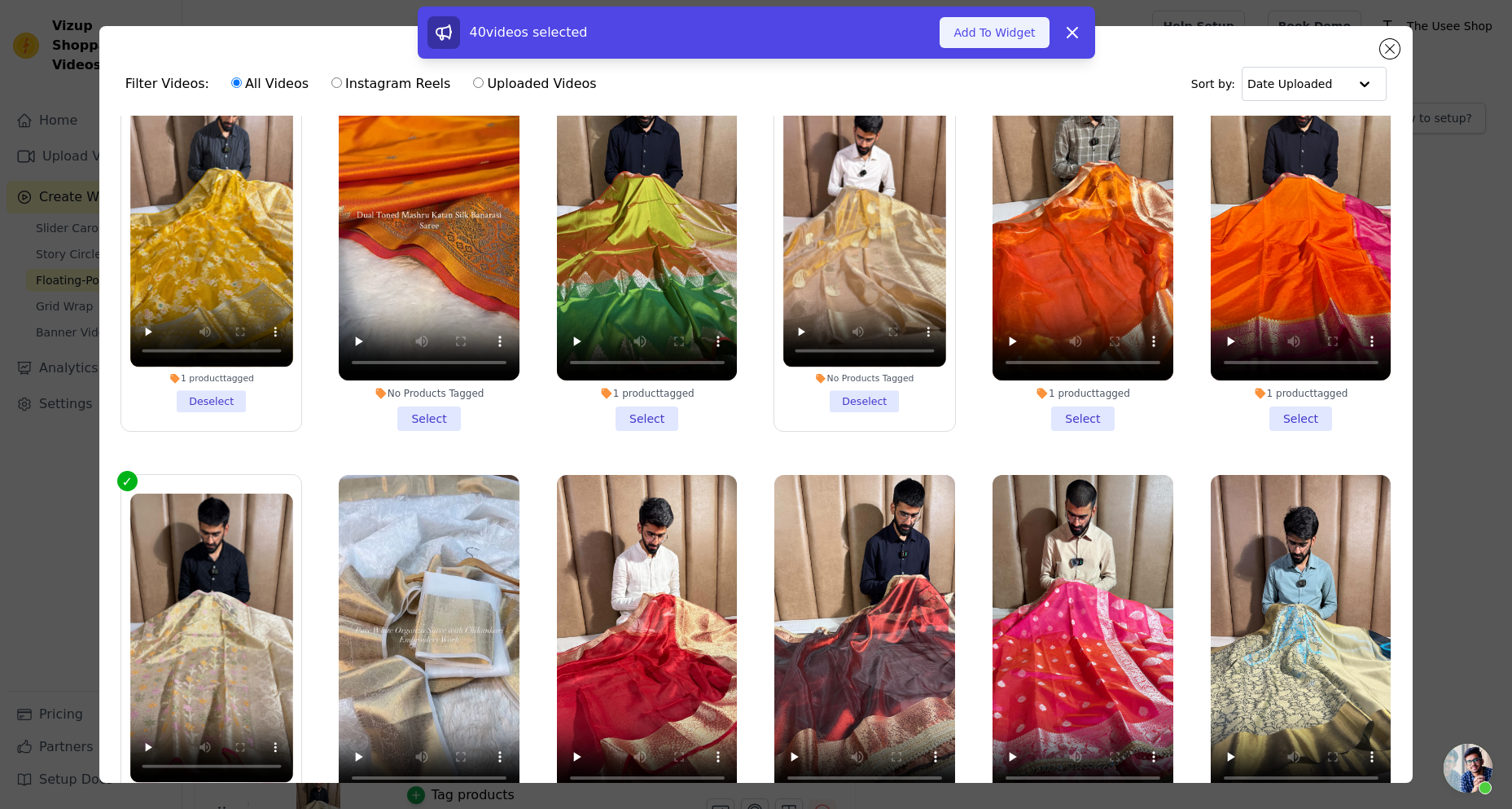
click at [989, 38] on button "Add To Widget" at bounding box center [993, 32] width 109 height 31
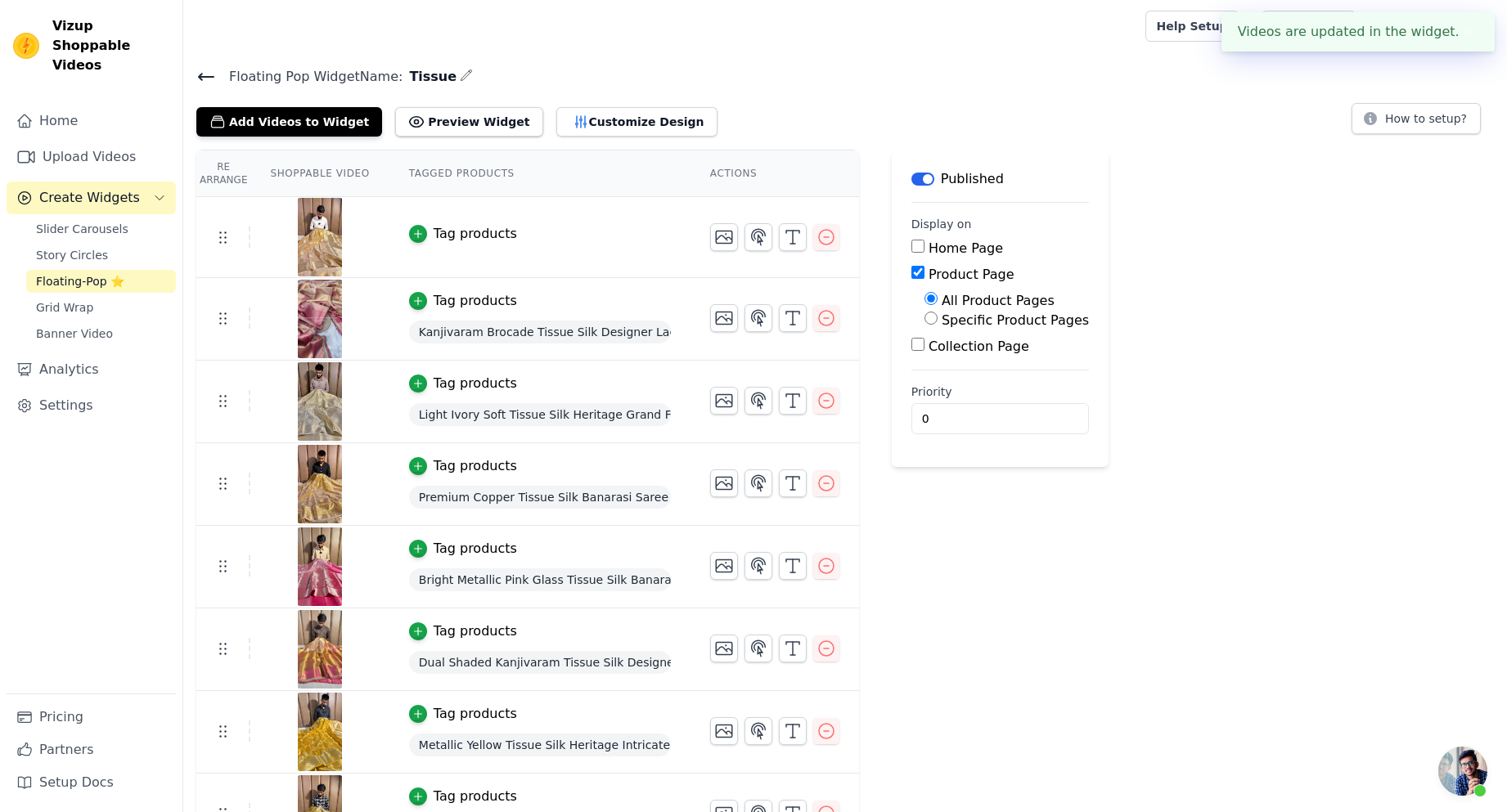
click at [482, 241] on div "Tag products" at bounding box center [474, 233] width 83 height 20
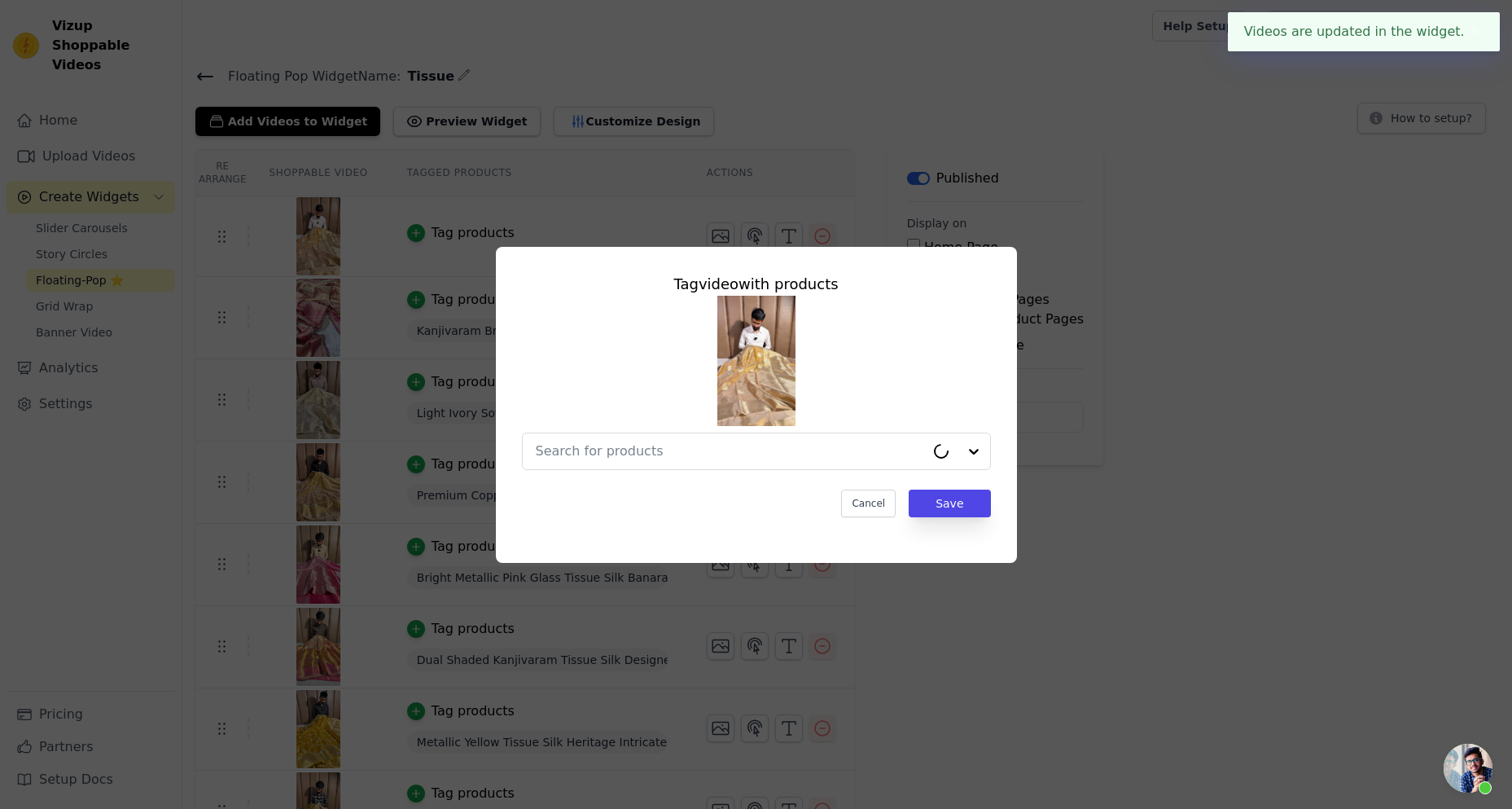
click at [690, 473] on div "Tag video with products Cancel Save" at bounding box center [756, 395] width 495 height 271
click at [687, 433] on div at bounding box center [747, 451] width 422 height 36
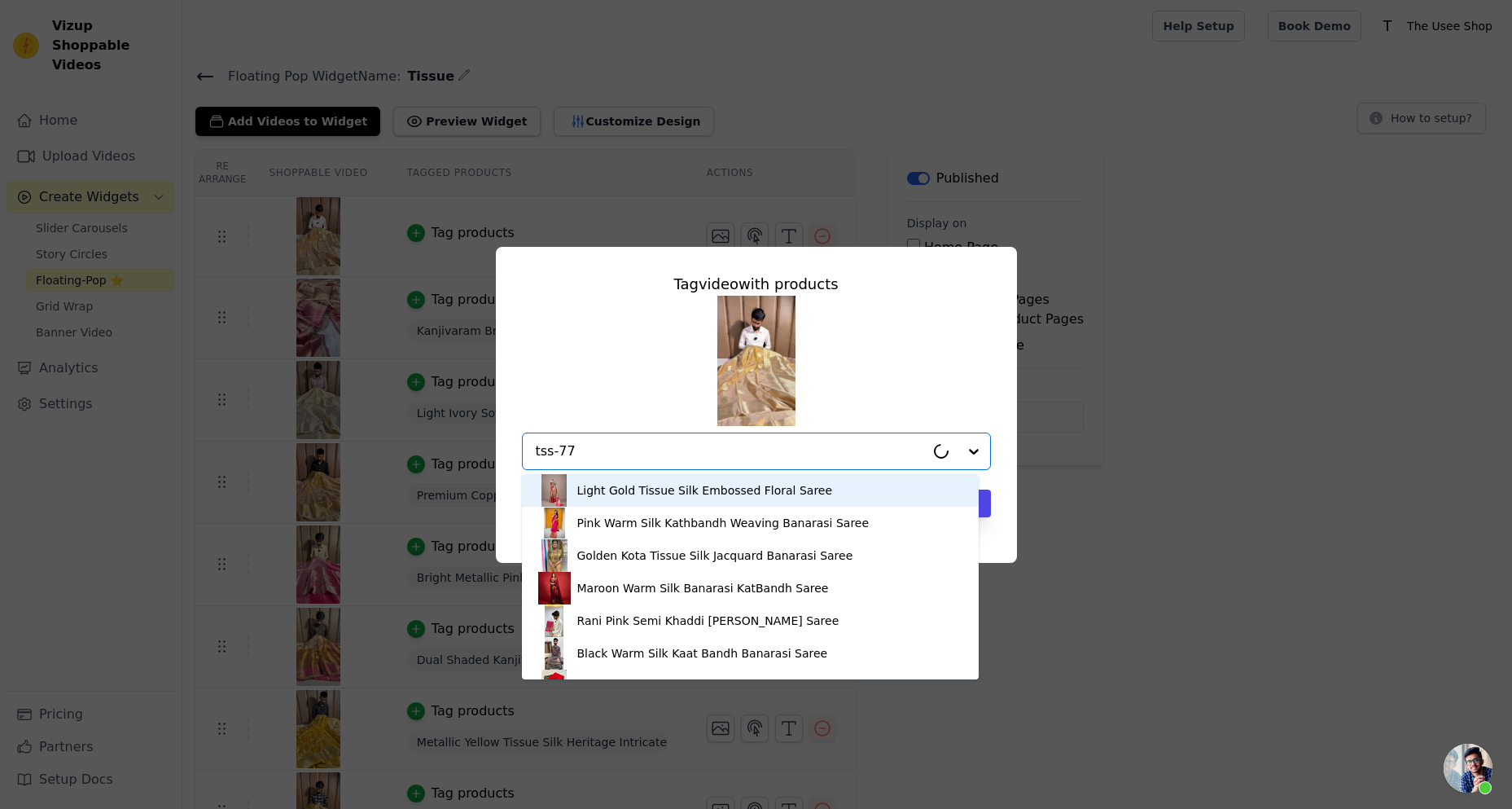
type input "tss-779"
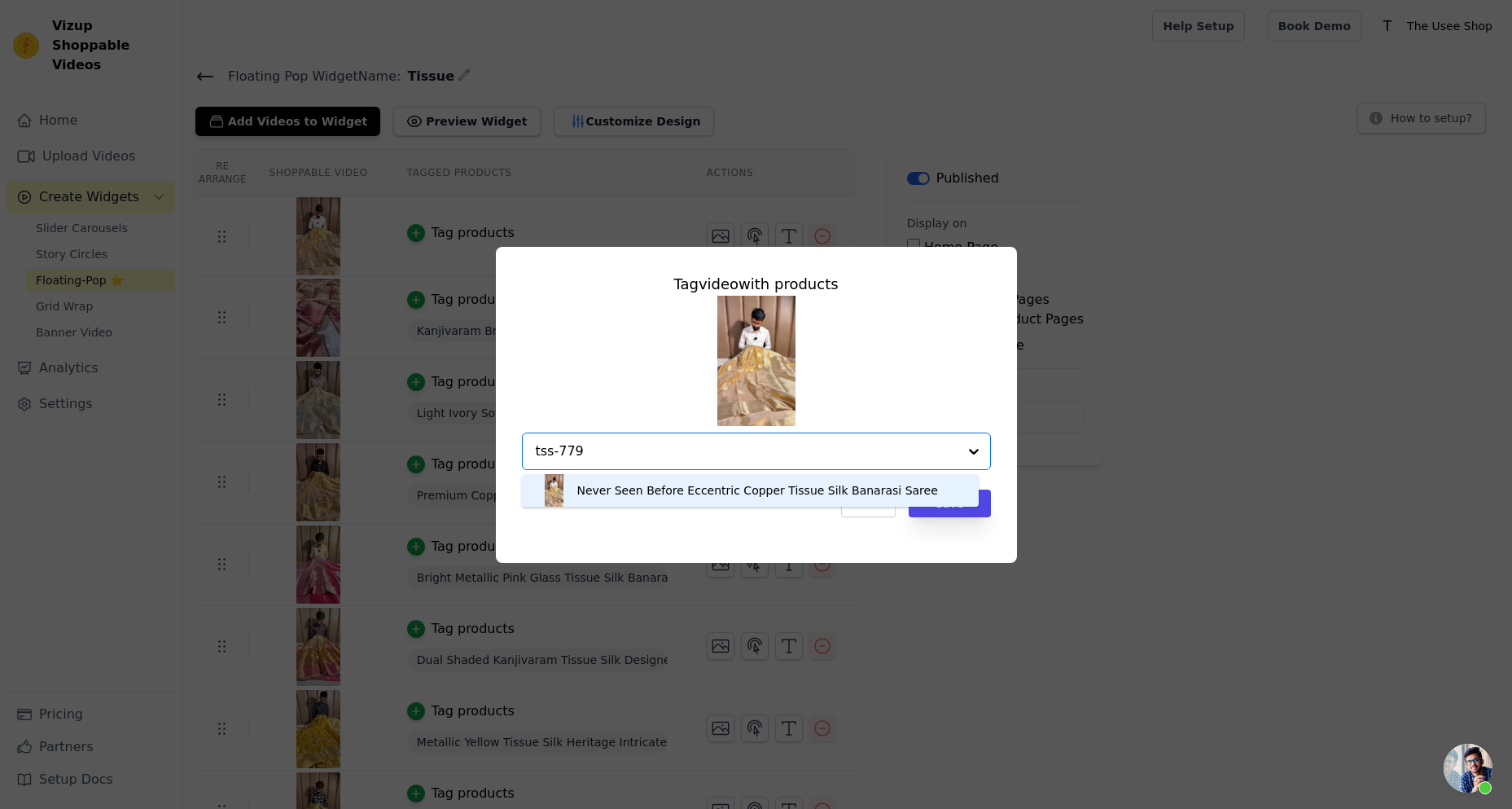
click at [684, 491] on div "Never Seen Before Eccentric Copper Tissue Silk Banarasi Saree" at bounding box center [757, 491] width 361 height 17
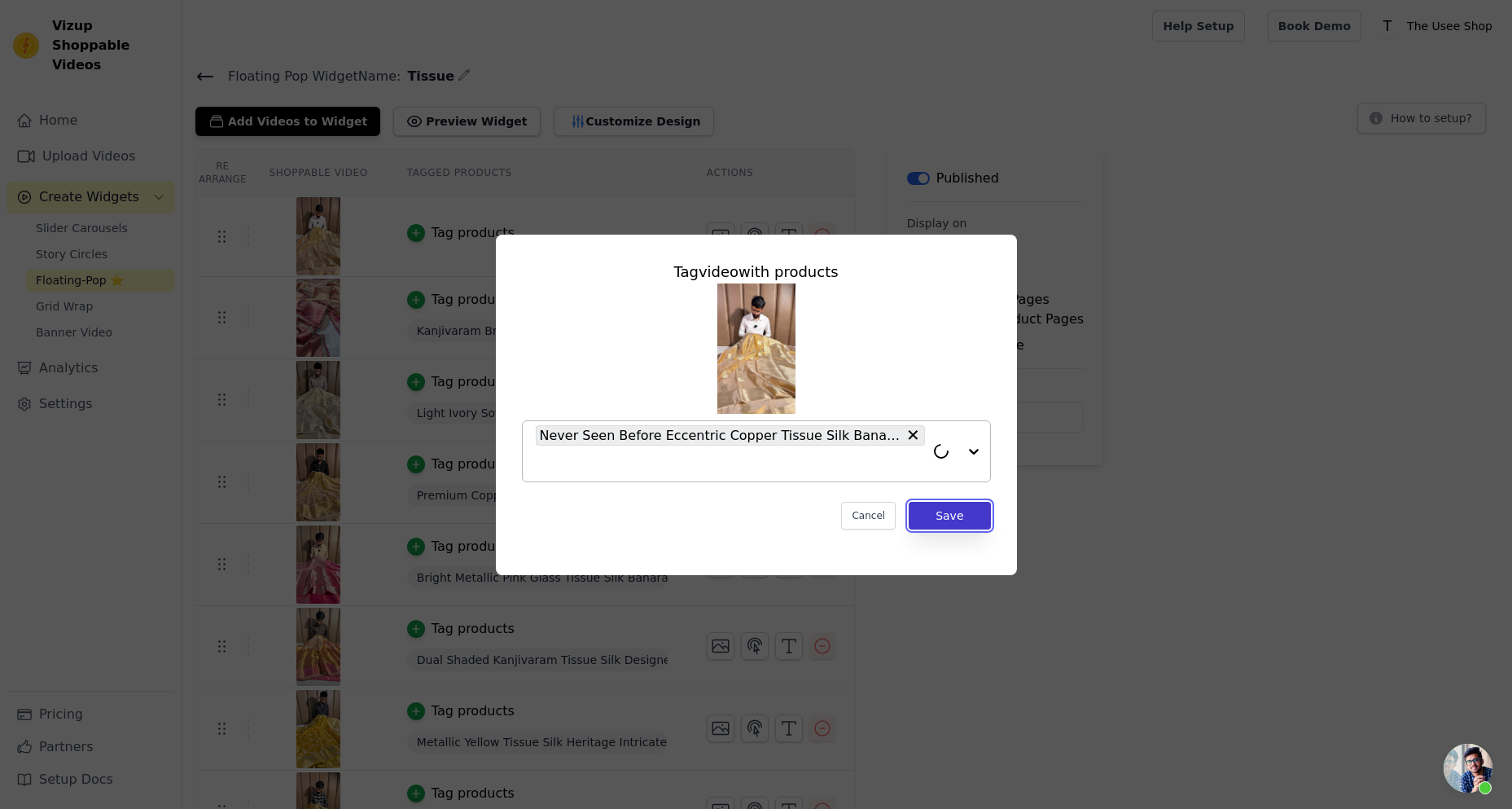
click at [931, 507] on button "Save" at bounding box center [950, 516] width 82 height 28
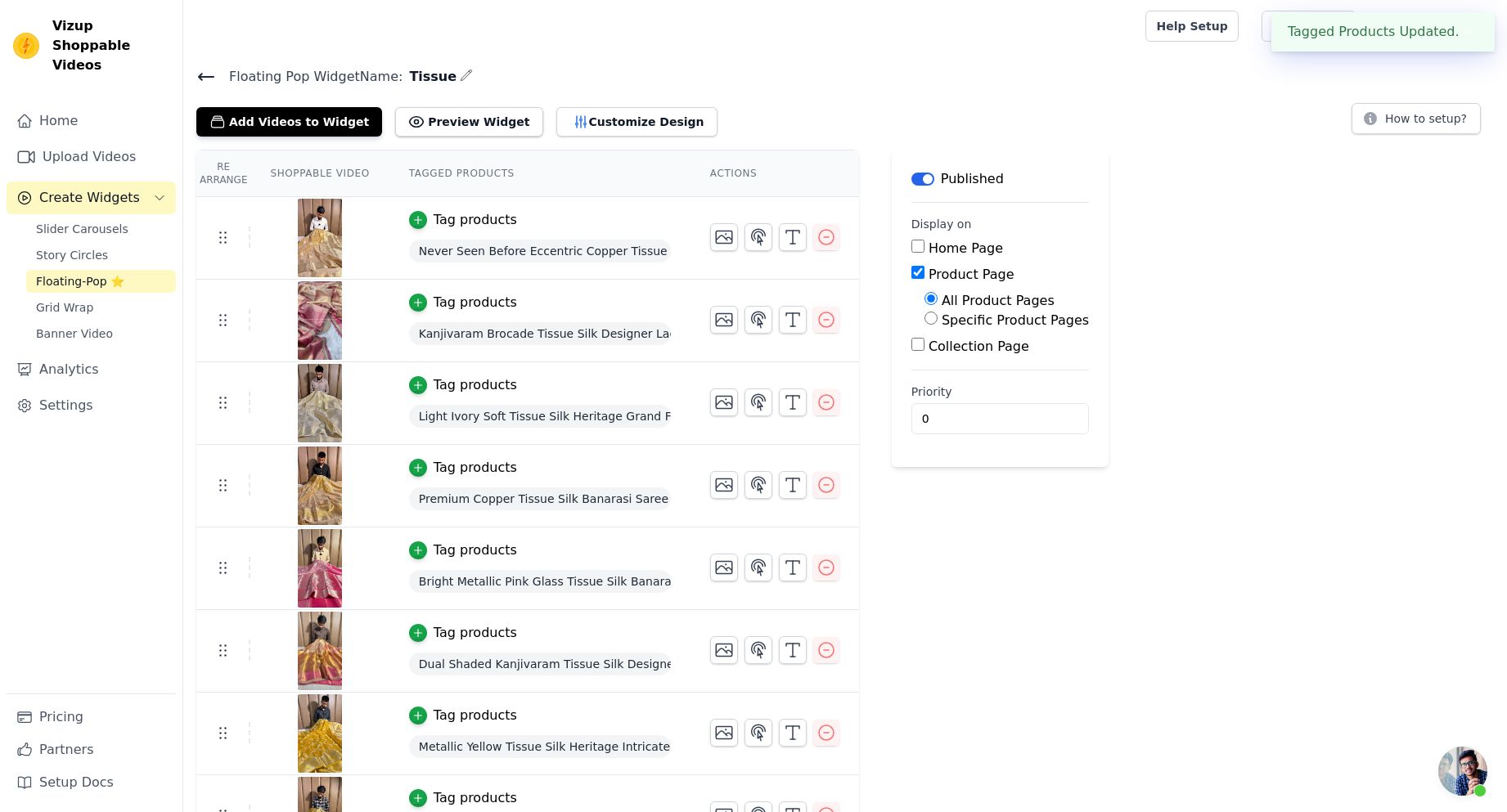
click at [206, 83] on icon at bounding box center [205, 77] width 20 height 20
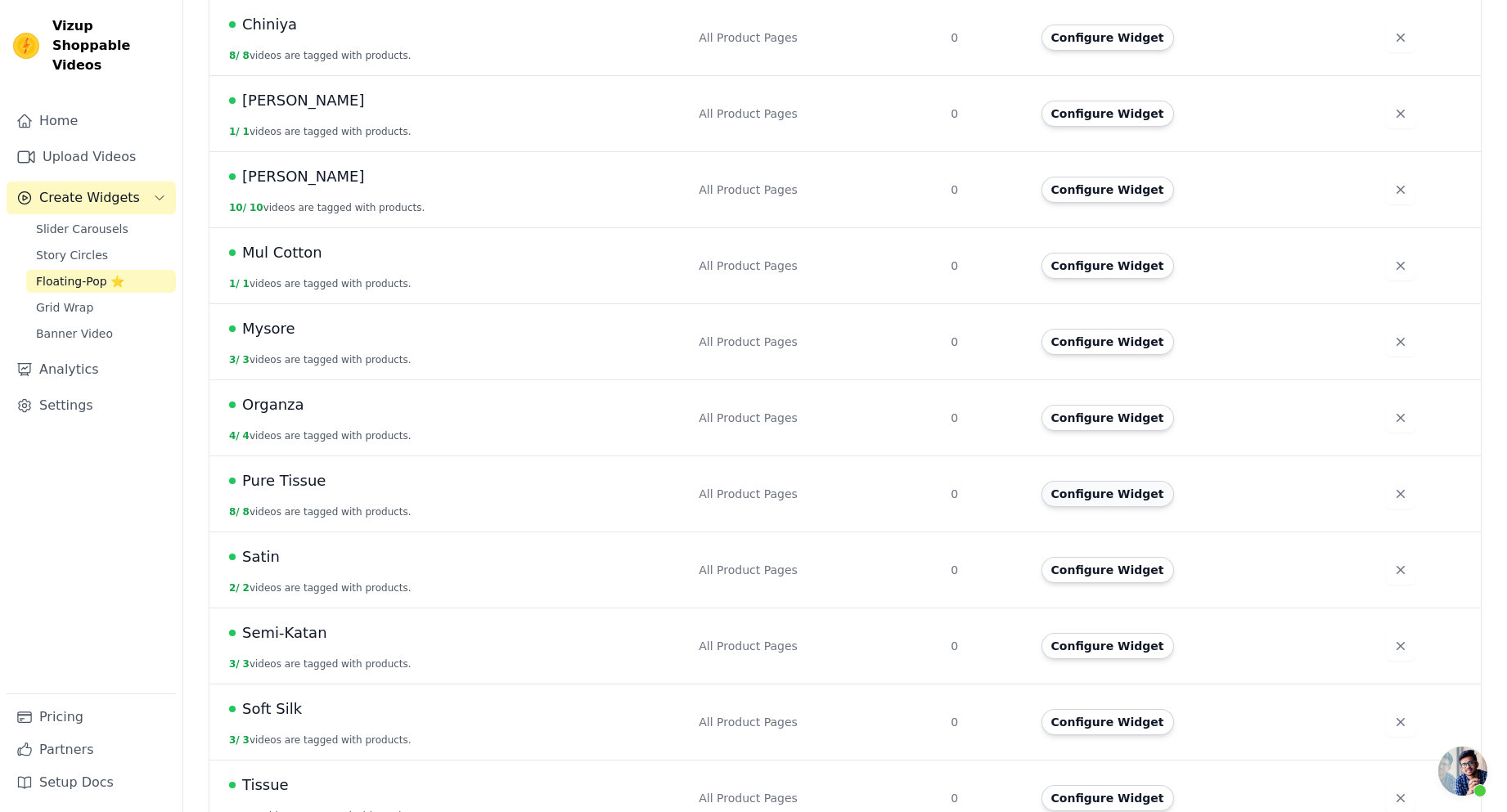
scroll to position [516, 0]
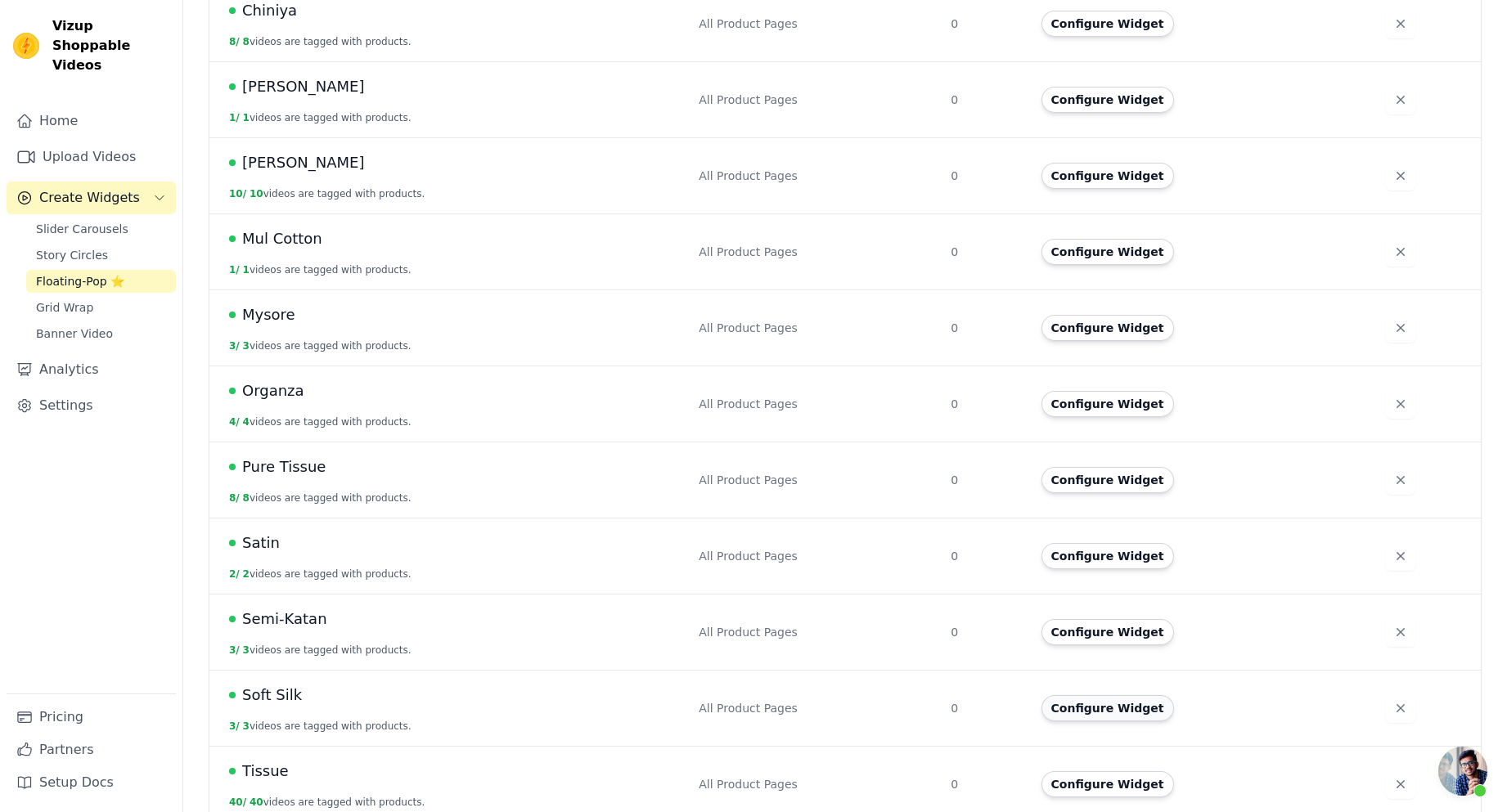
click at [1115, 697] on button "Configure Widget" at bounding box center [1107, 708] width 133 height 26
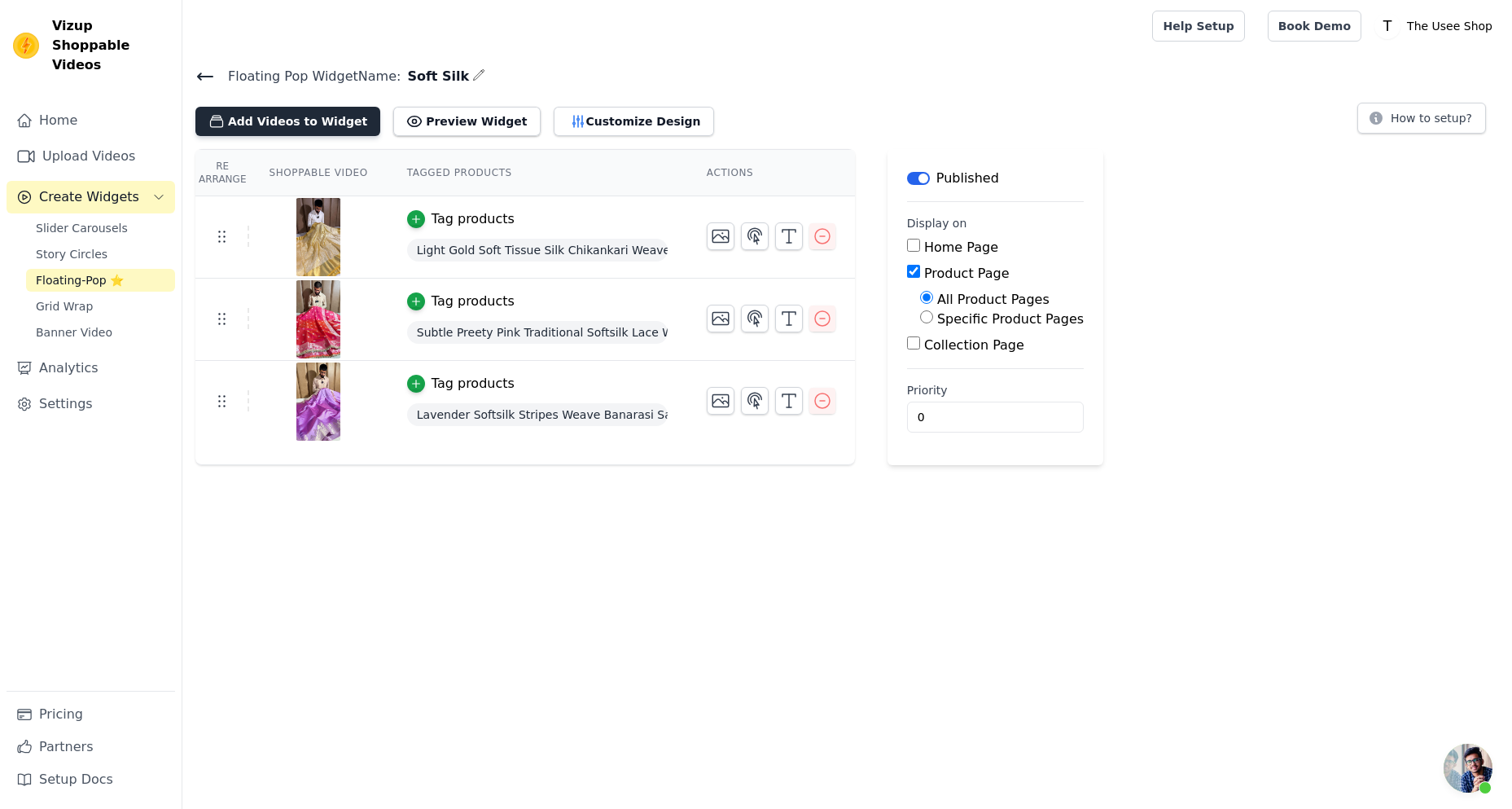
click at [270, 123] on button "Add Videos to Widget" at bounding box center [287, 122] width 185 height 30
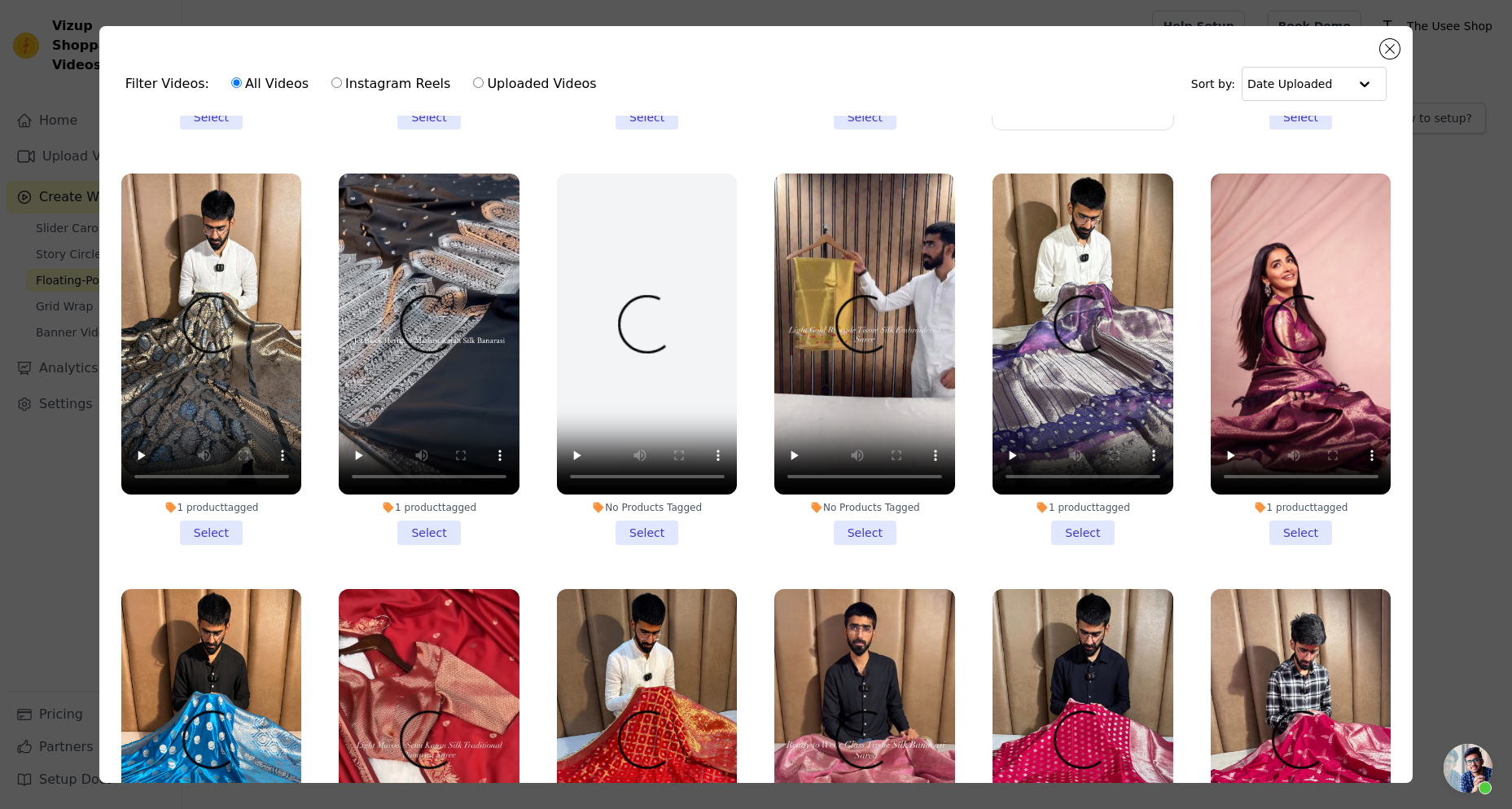
scroll to position [2770, 0]
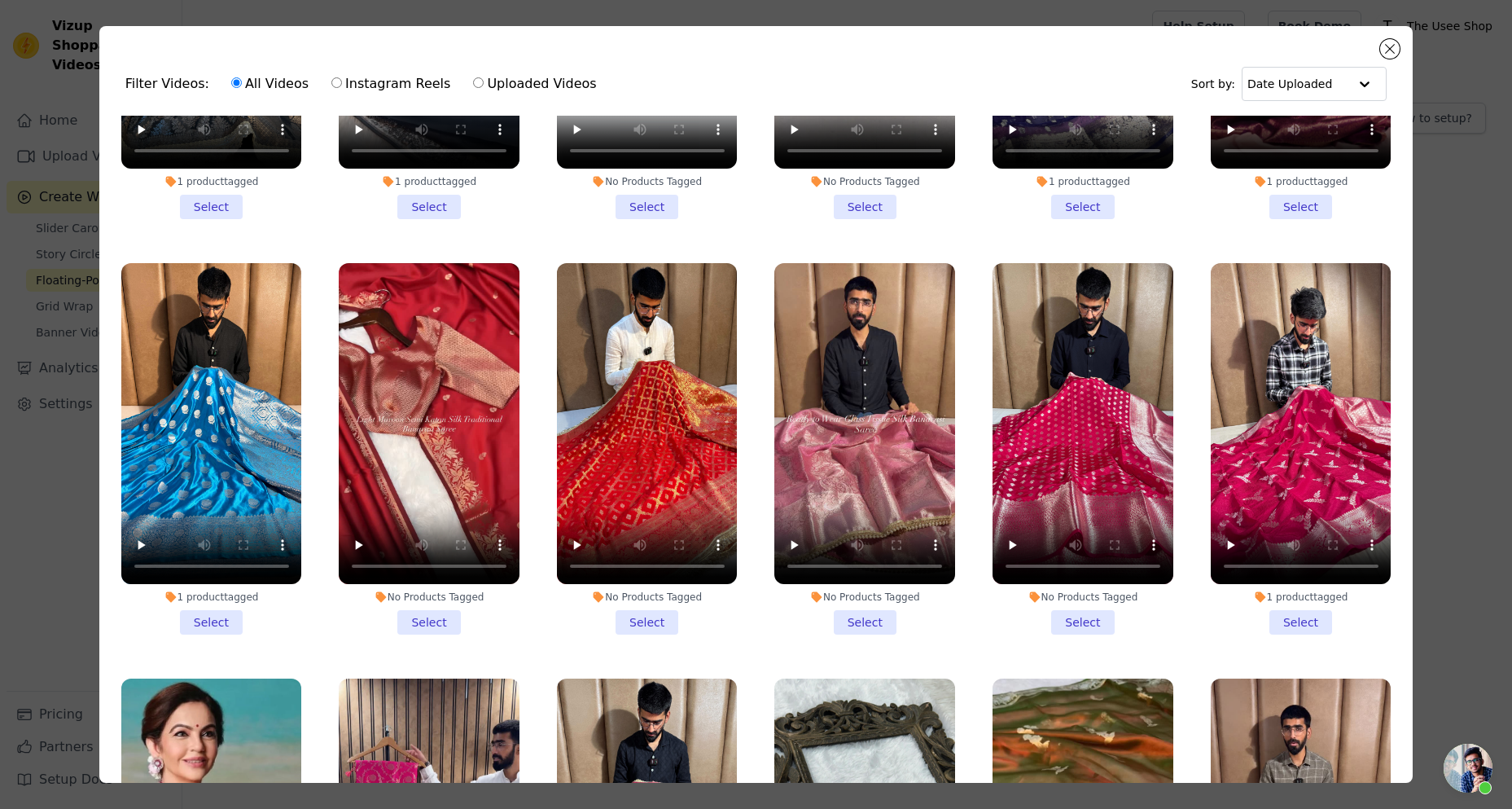
click at [437, 580] on li "No Products Tagged Select" at bounding box center [429, 449] width 181 height 372
click at [0, 0] on input "No Products Tagged Select" at bounding box center [0, 0] width 0 height 0
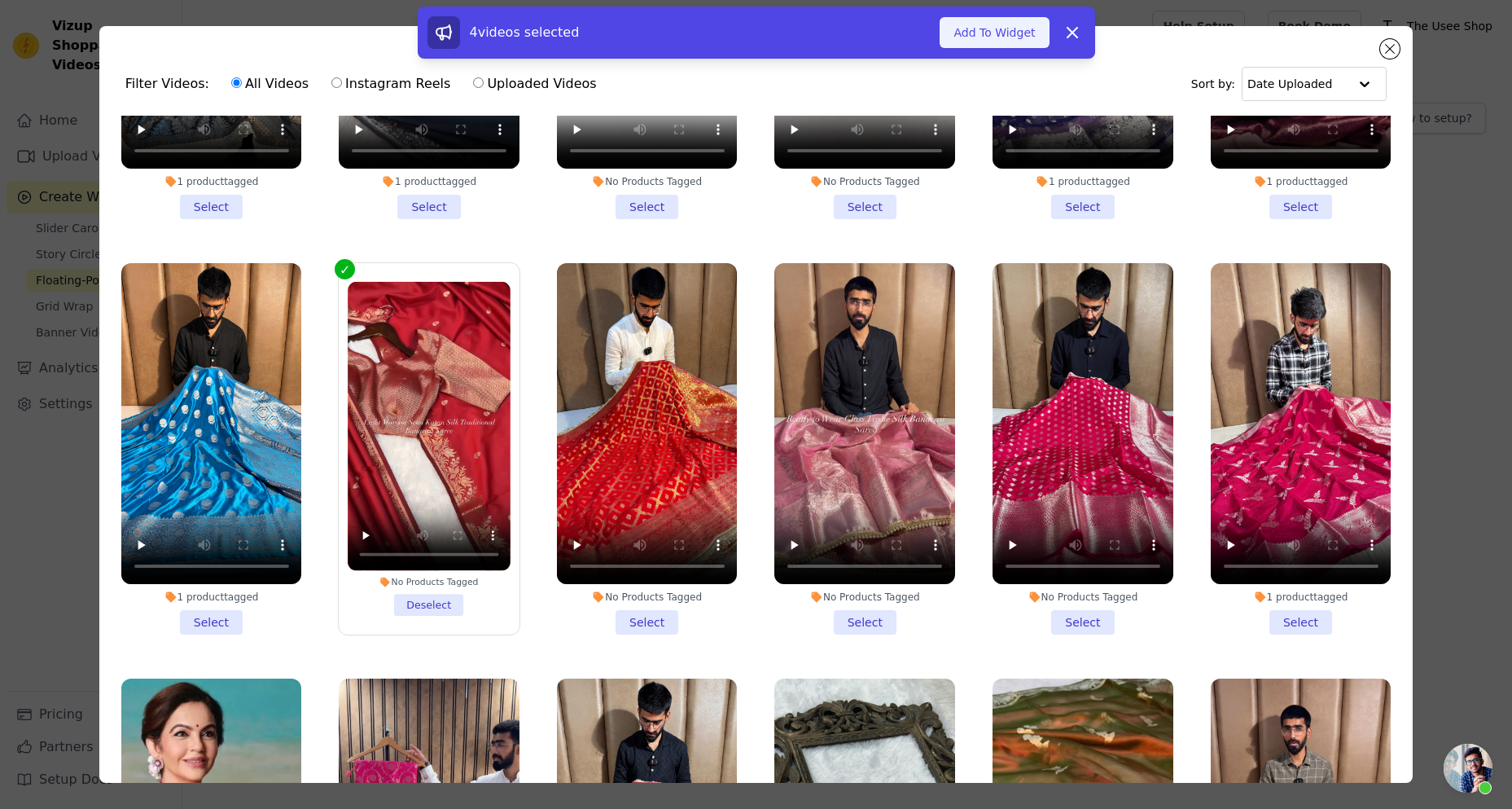
click at [1005, 42] on button "Add To Widget" at bounding box center [993, 32] width 109 height 31
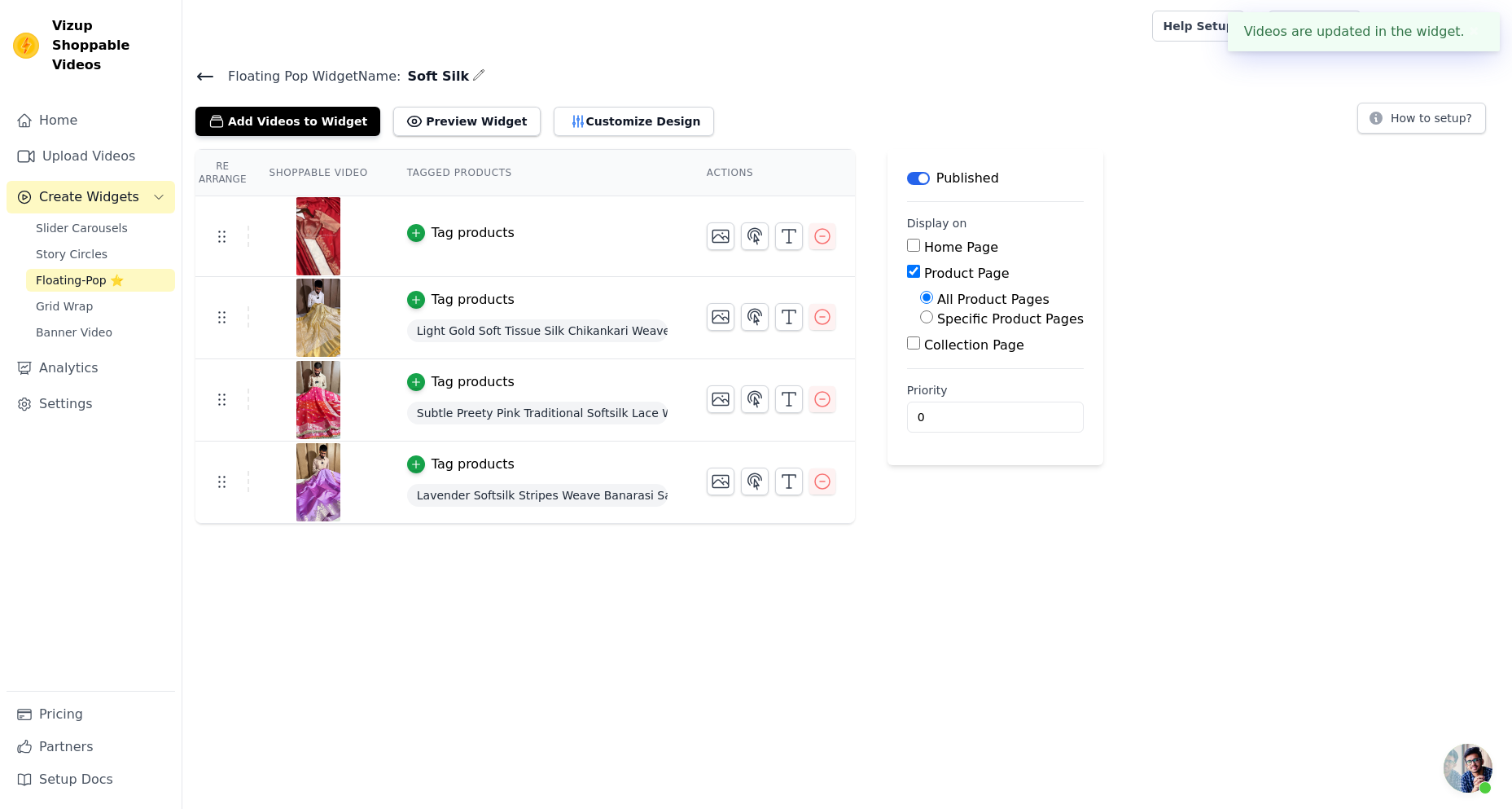
click at [473, 230] on div "Tag products" at bounding box center [472, 232] width 83 height 20
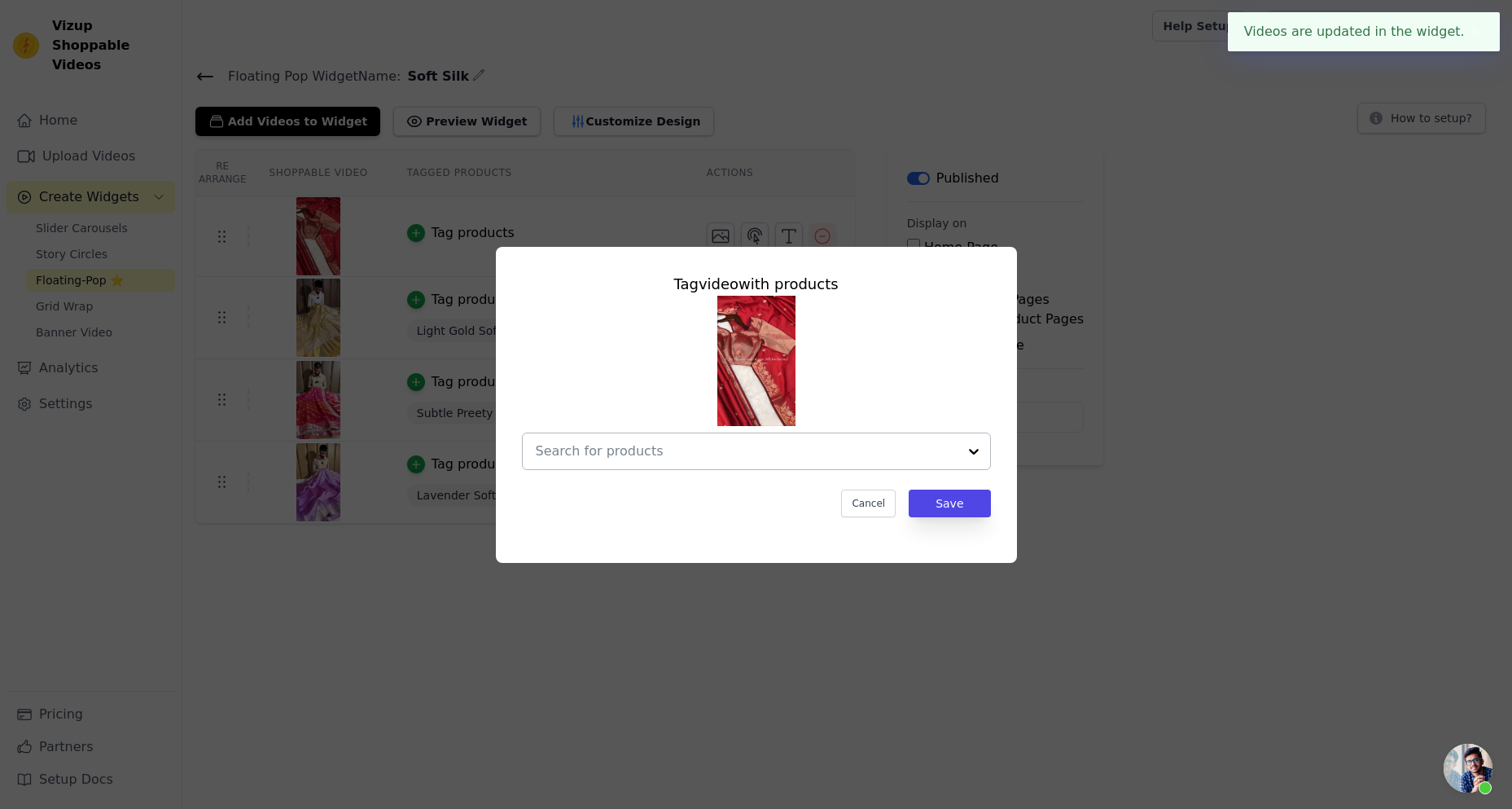
click at [686, 462] on div at bounding box center [747, 451] width 422 height 36
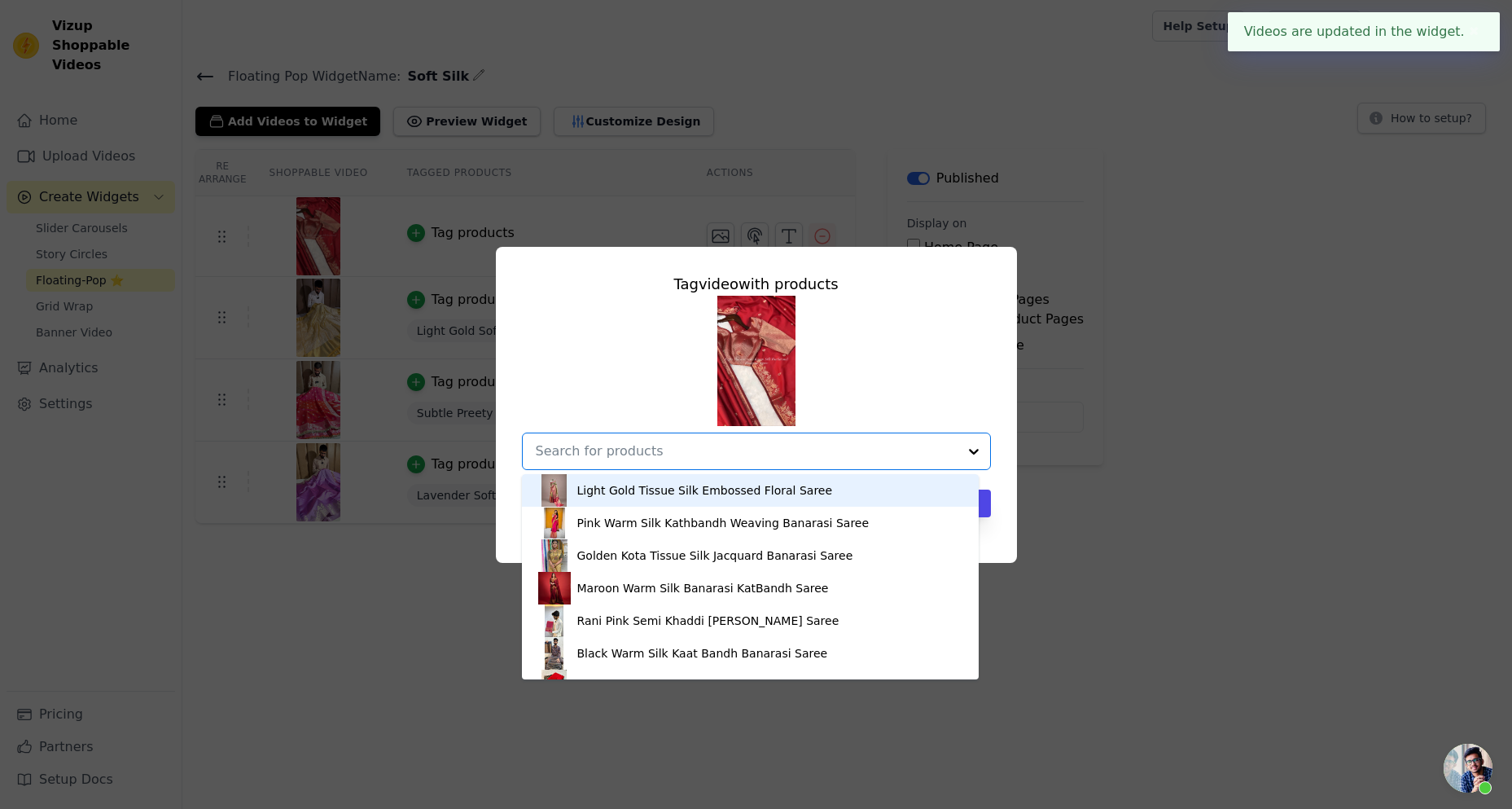
paste input "STN-65"
type input "STN-65"
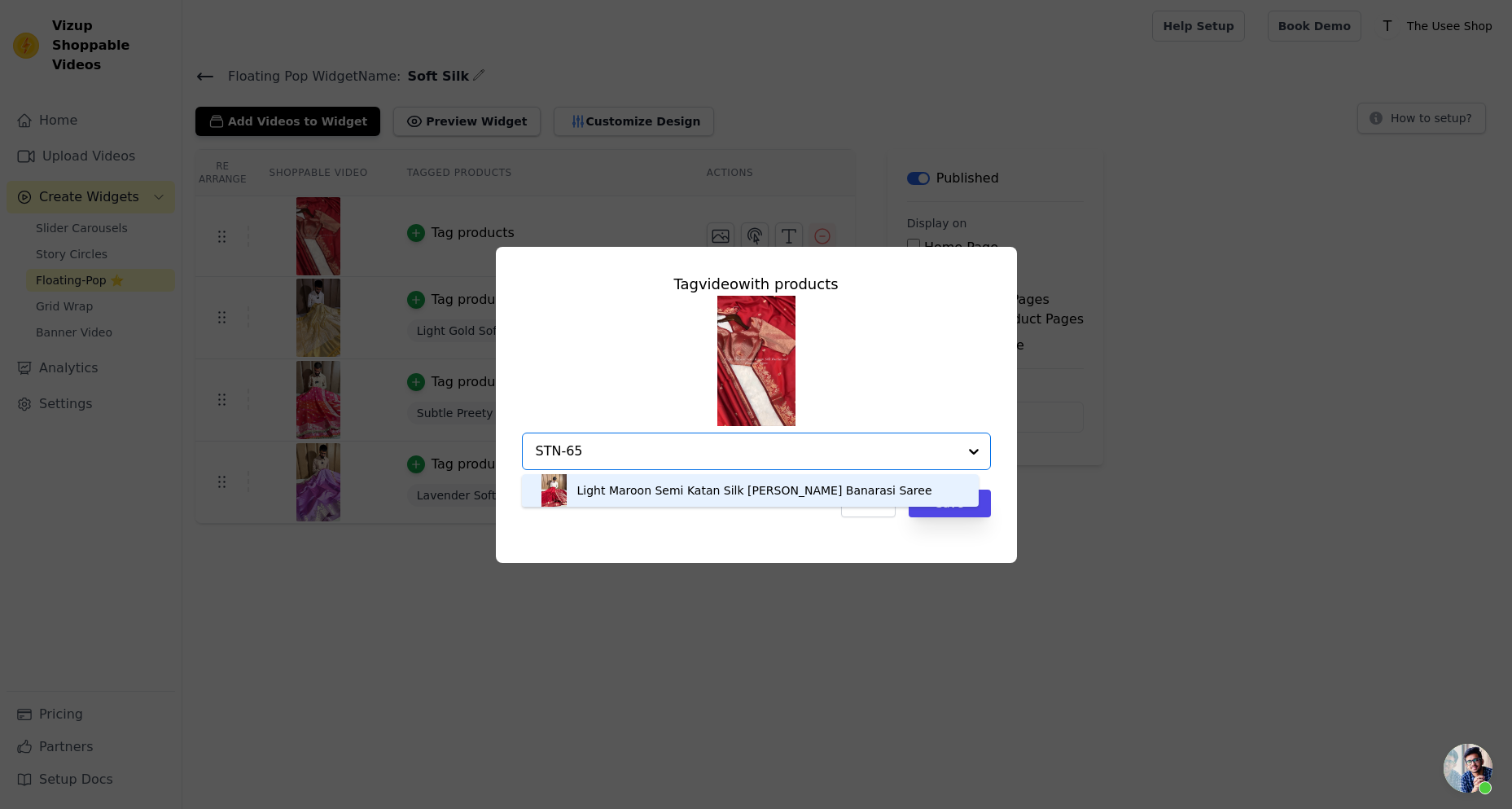
click at [651, 488] on div "Light Maroon Semi Katan Silk [PERSON_NAME] Banarasi Saree" at bounding box center [755, 491] width 355 height 17
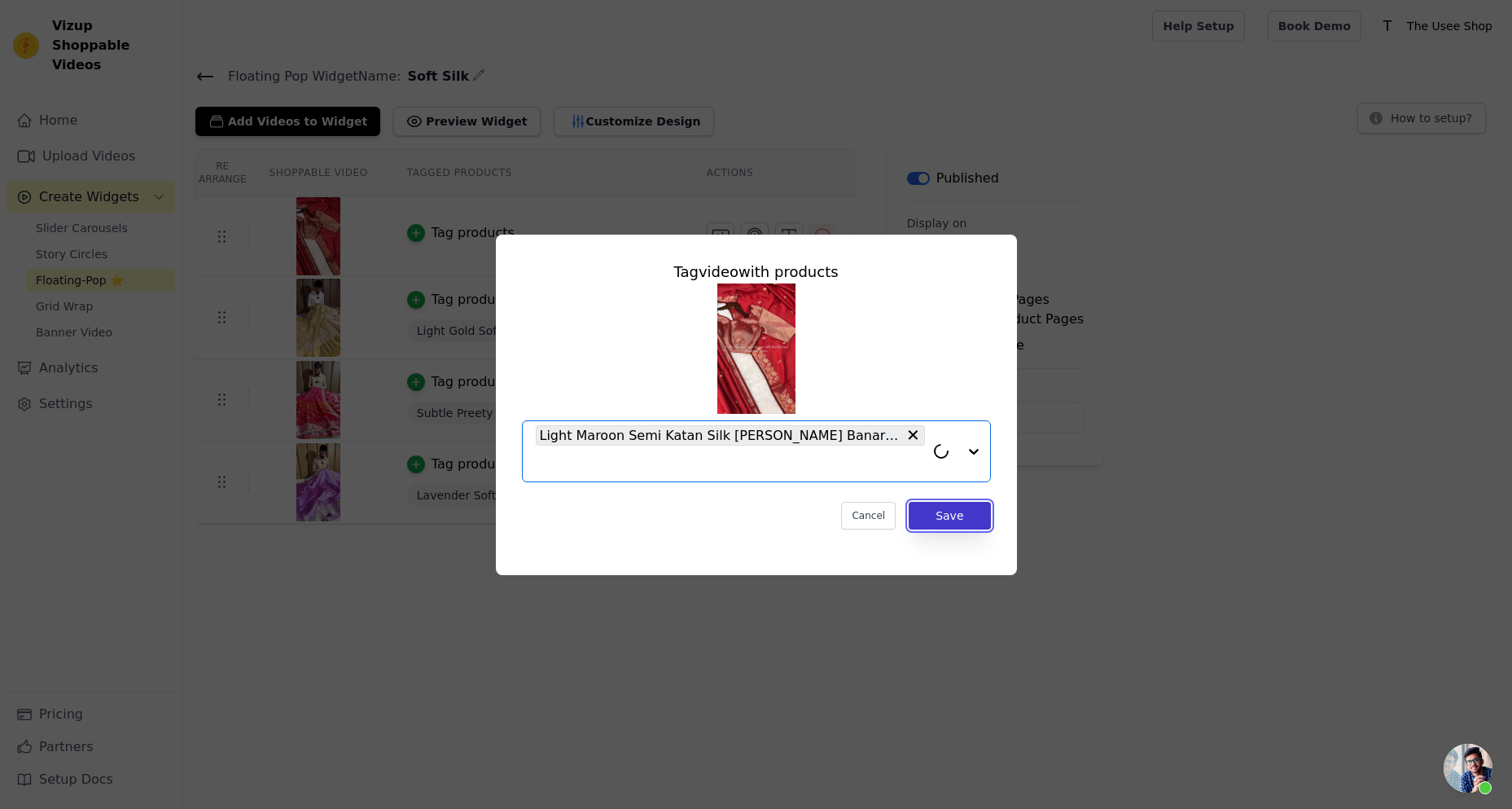
click at [966, 502] on button "Save" at bounding box center [950, 516] width 82 height 28
